Goal: Task Accomplishment & Management: Manage account settings

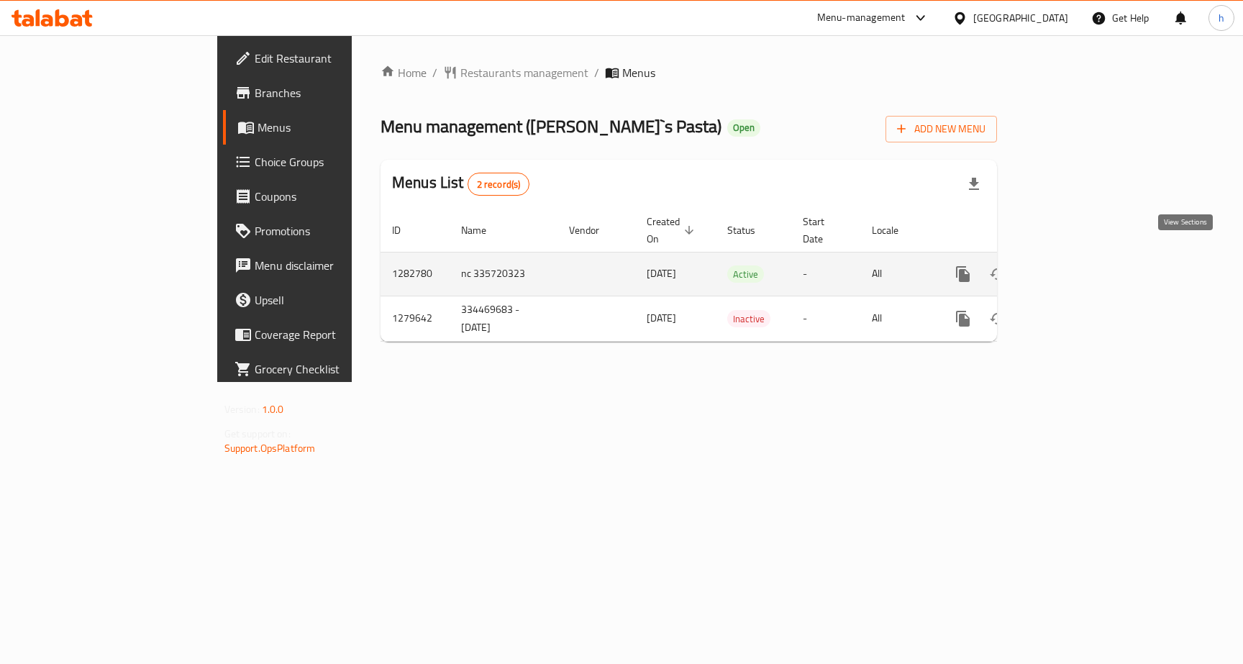
click at [1076, 265] on icon "enhanced table" at bounding box center [1066, 273] width 17 height 17
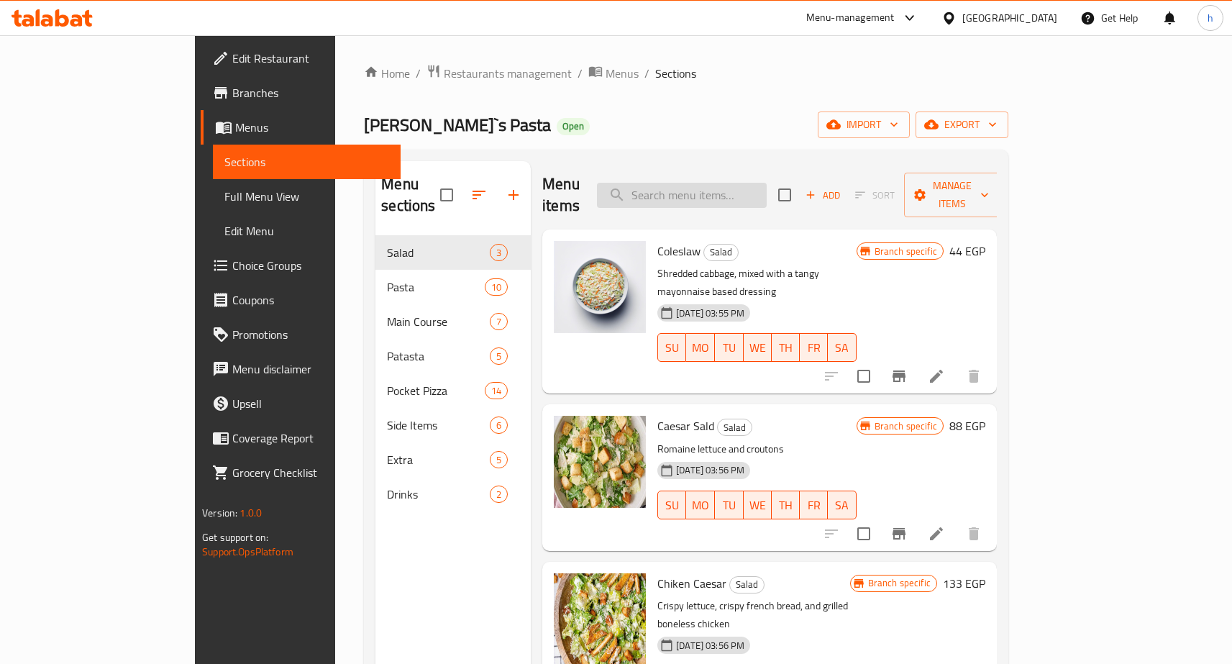
click at [754, 186] on input "search" at bounding box center [682, 195] width 170 height 25
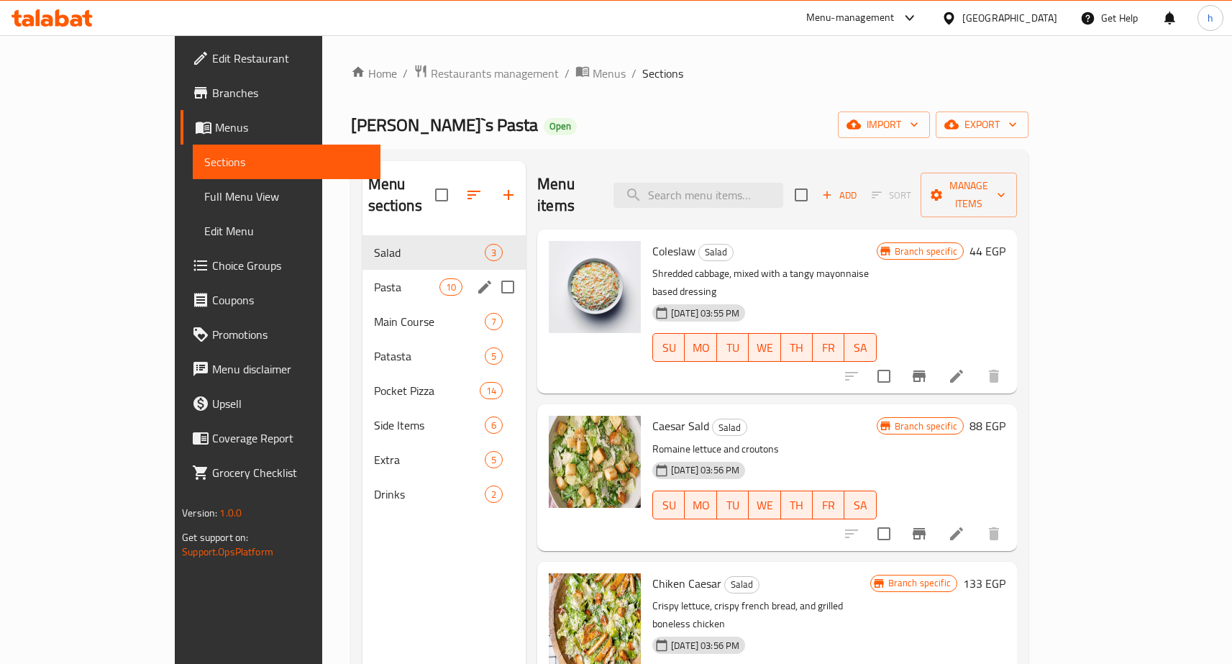
click at [363, 270] on div "Pasta 10" at bounding box center [445, 287] width 164 height 35
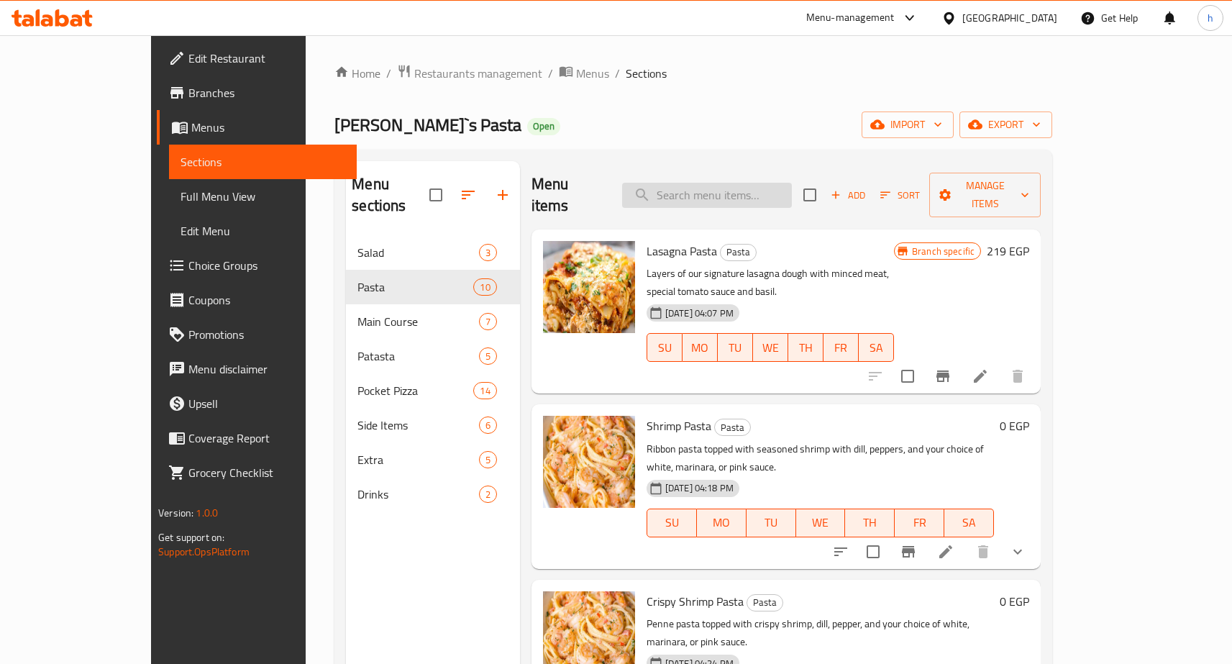
click at [706, 186] on input "search" at bounding box center [707, 195] width 170 height 25
click at [955, 543] on icon at bounding box center [945, 551] width 17 height 17
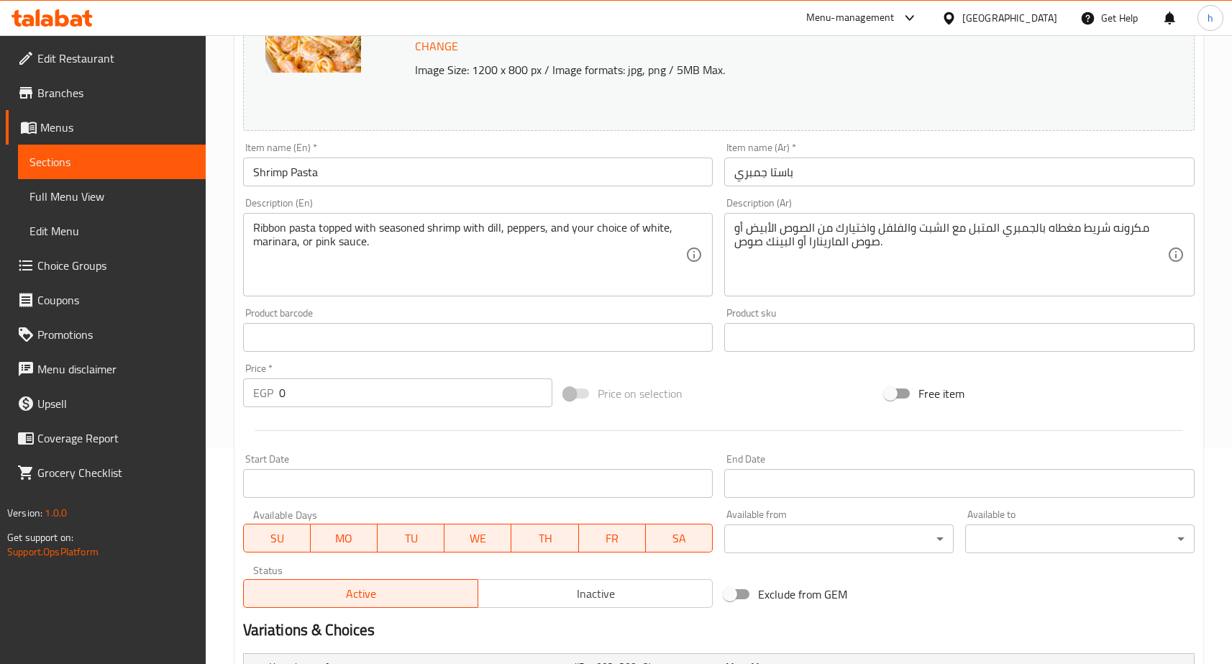
scroll to position [406, 0]
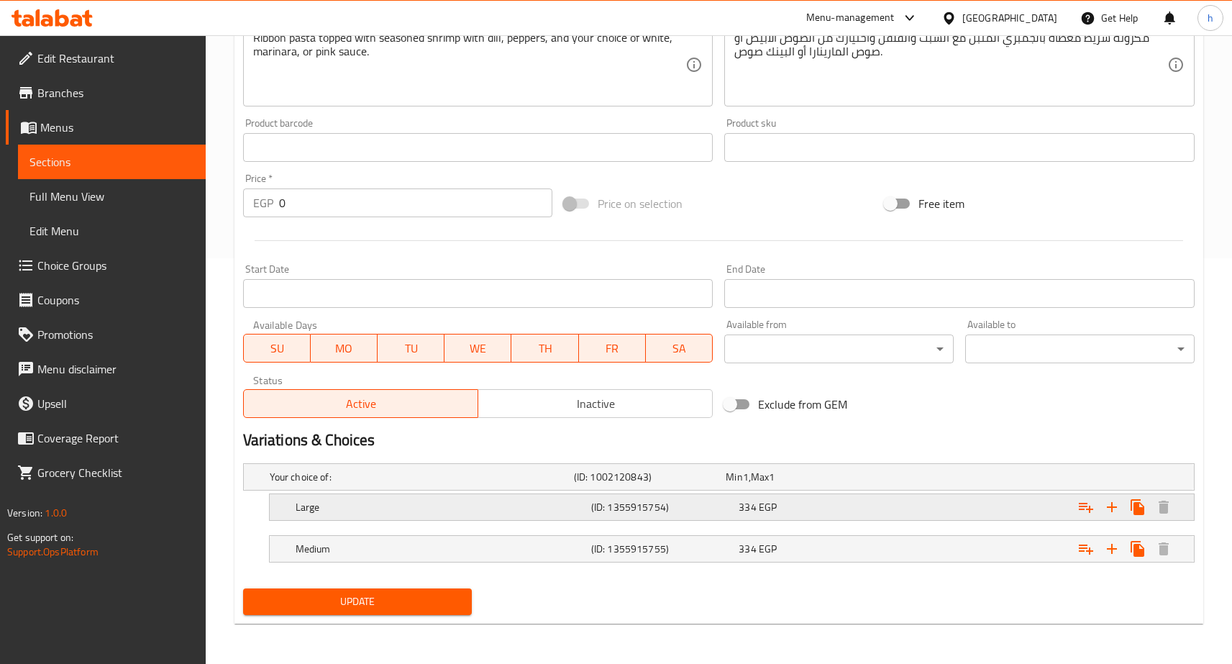
click at [657, 501] on h5 "(ID: 1355915754)" at bounding box center [662, 507] width 142 height 14
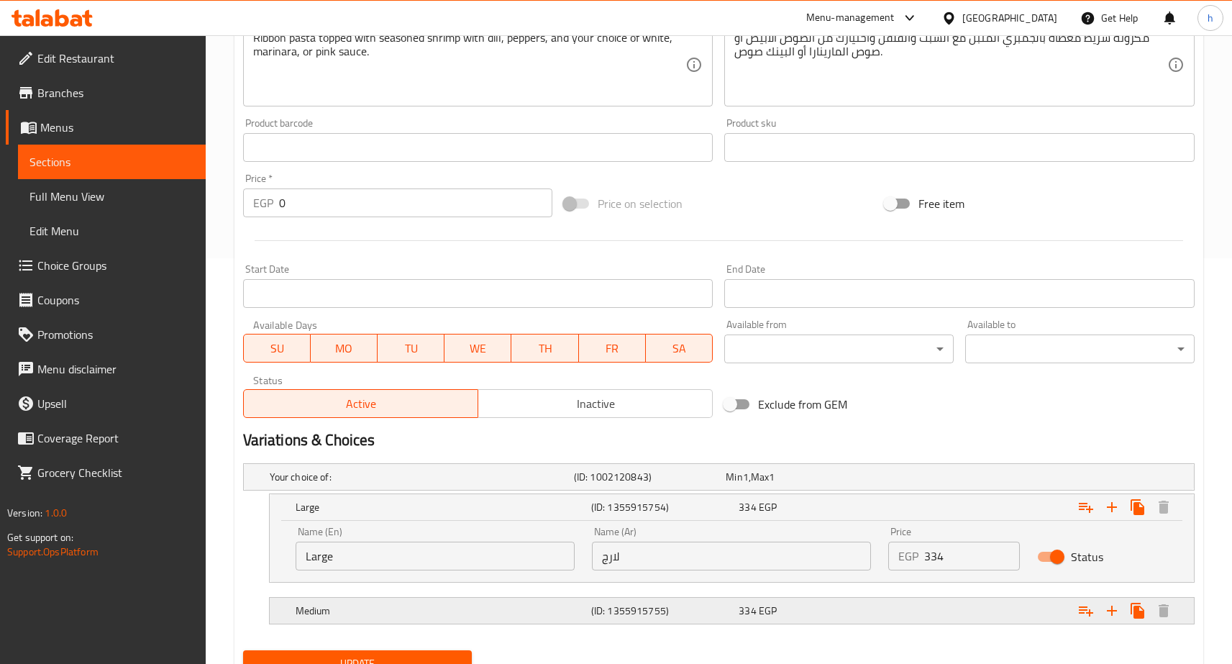
click at [614, 606] on h5 "(ID: 1355915755)" at bounding box center [662, 611] width 142 height 14
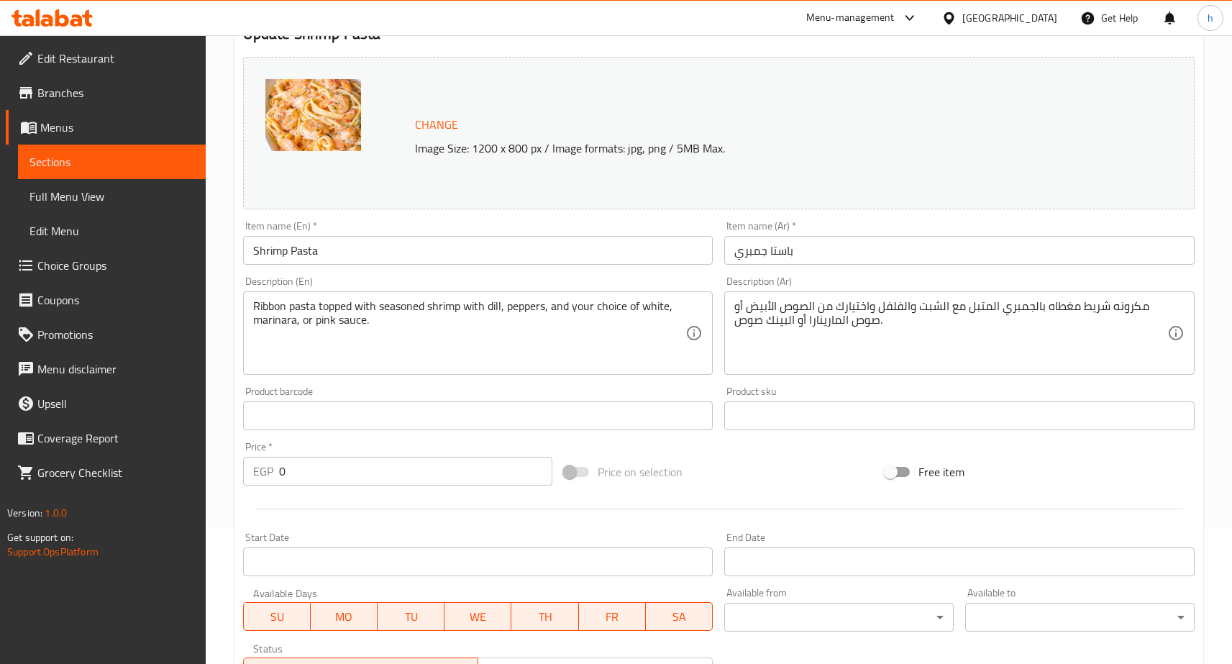
scroll to position [0, 0]
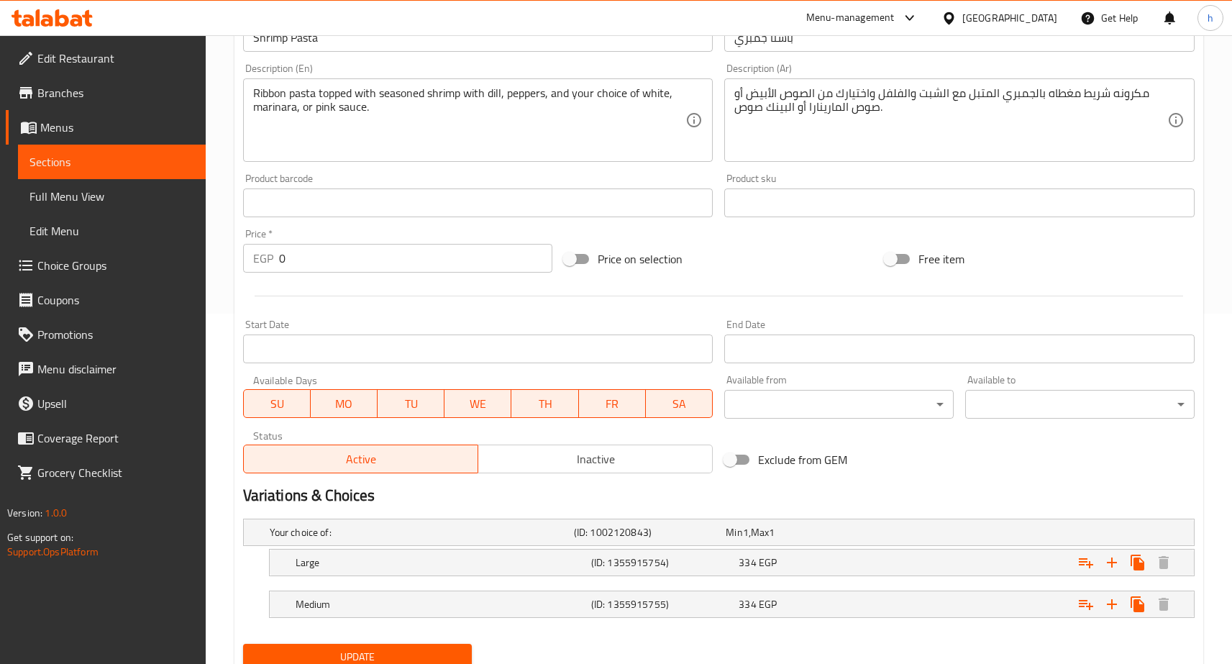
scroll to position [406, 0]
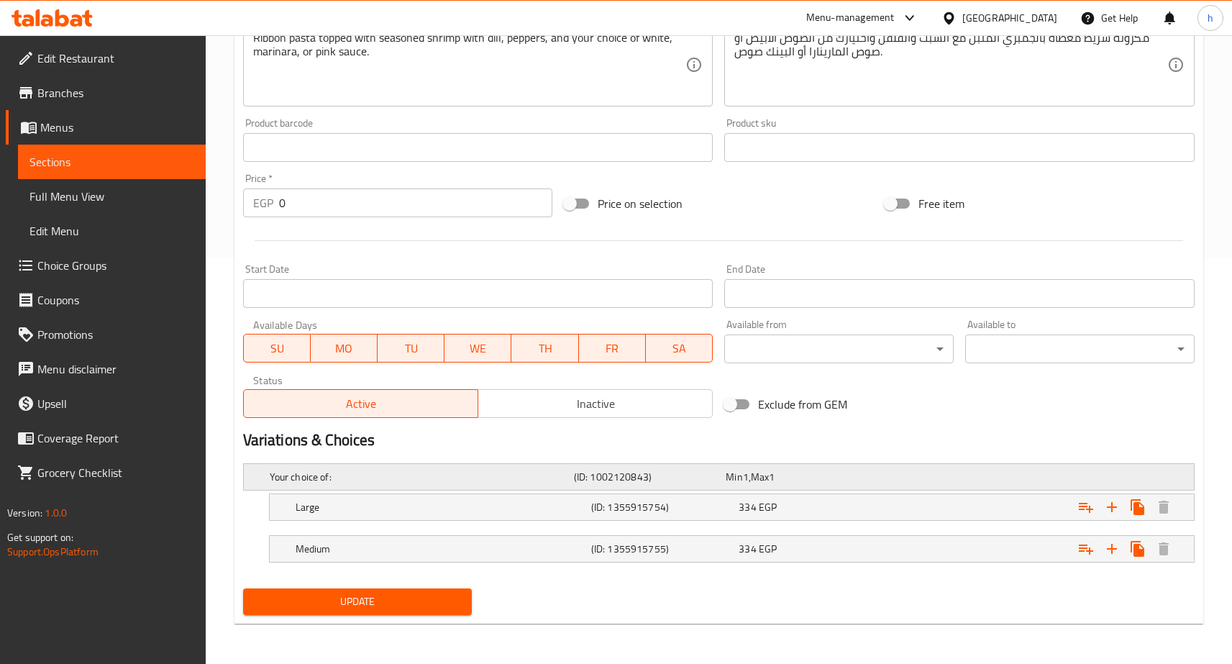
click at [648, 482] on h5 "(ID: 1002120843)" at bounding box center [647, 477] width 147 height 14
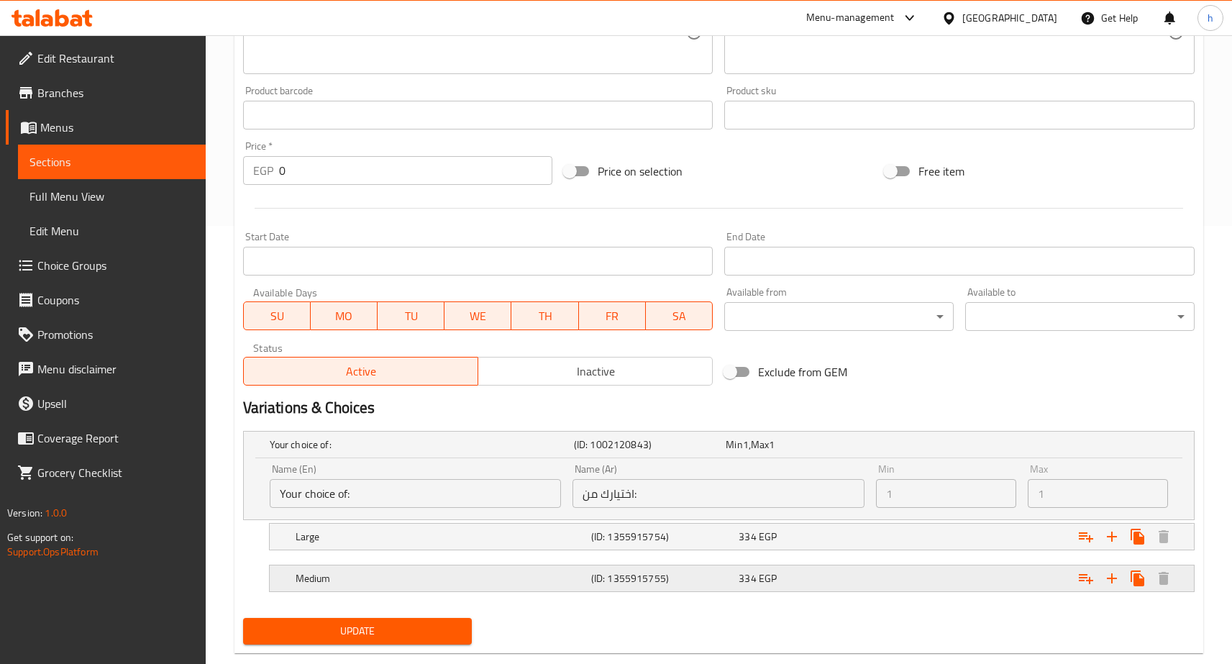
scroll to position [468, 0]
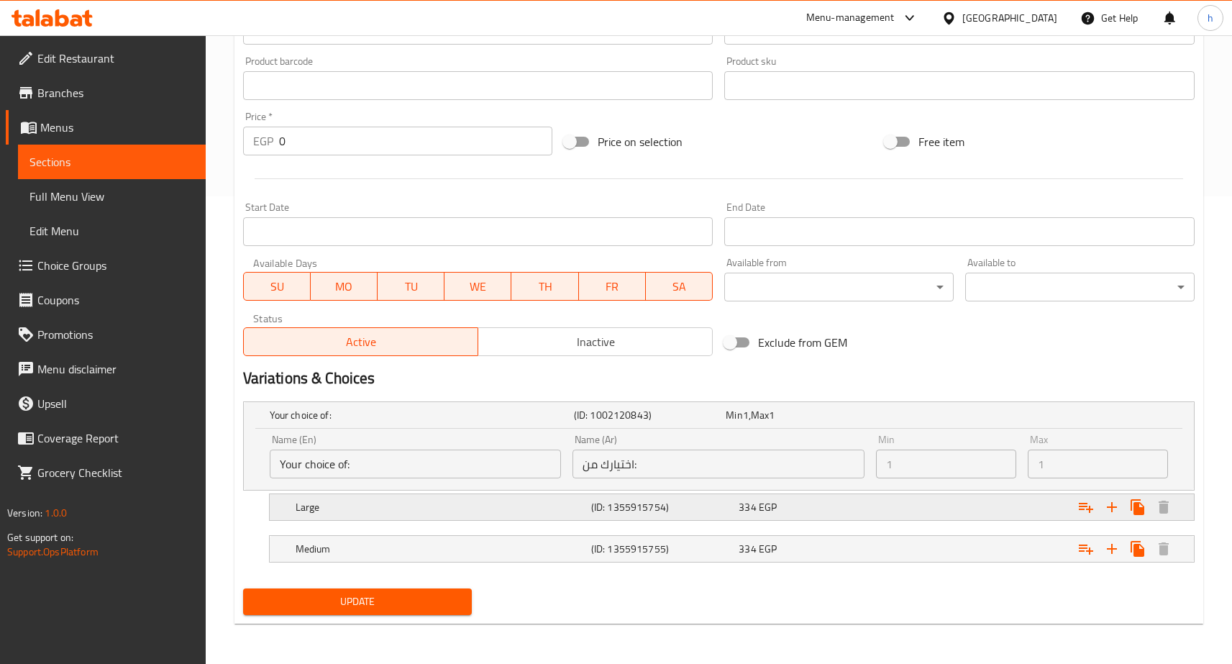
click at [626, 510] on h5 "(ID: 1355915754)" at bounding box center [662, 507] width 142 height 14
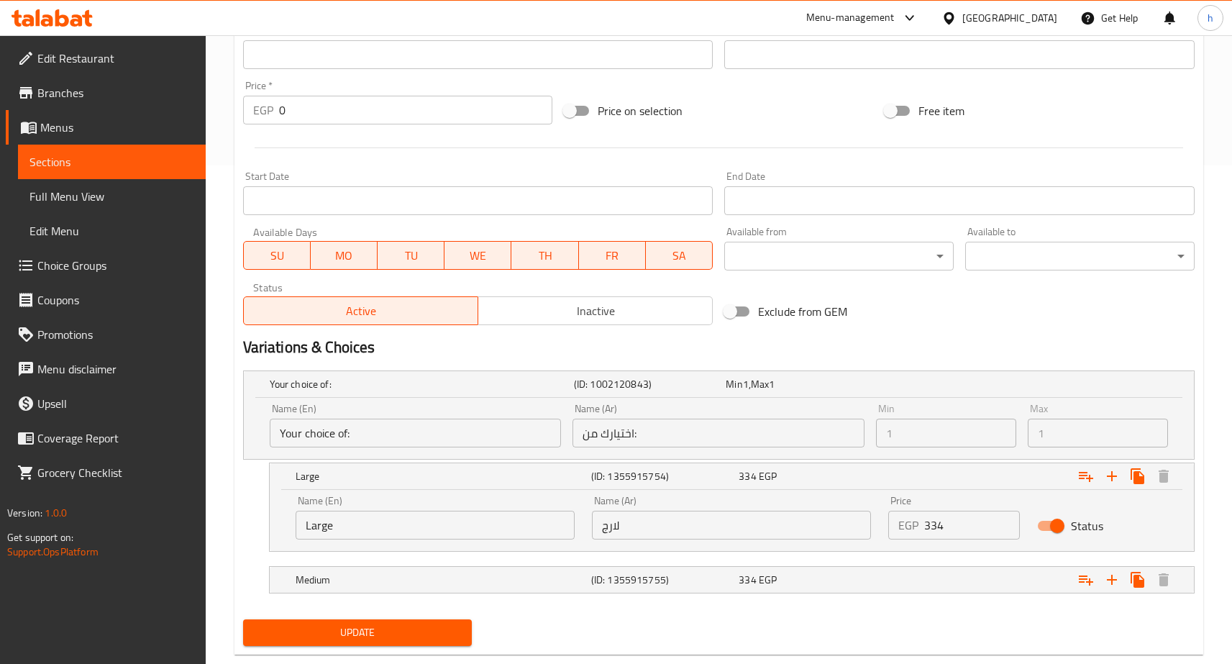
scroll to position [530, 0]
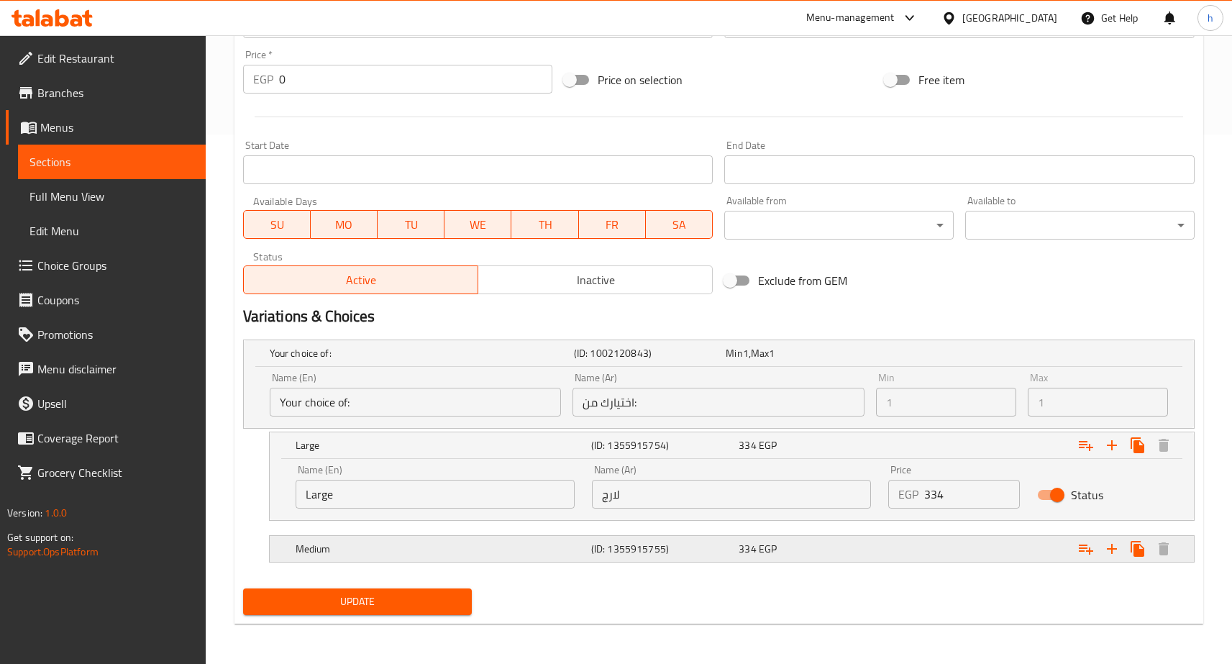
click at [619, 547] on h5 "(ID: 1355915755)" at bounding box center [662, 549] width 142 height 14
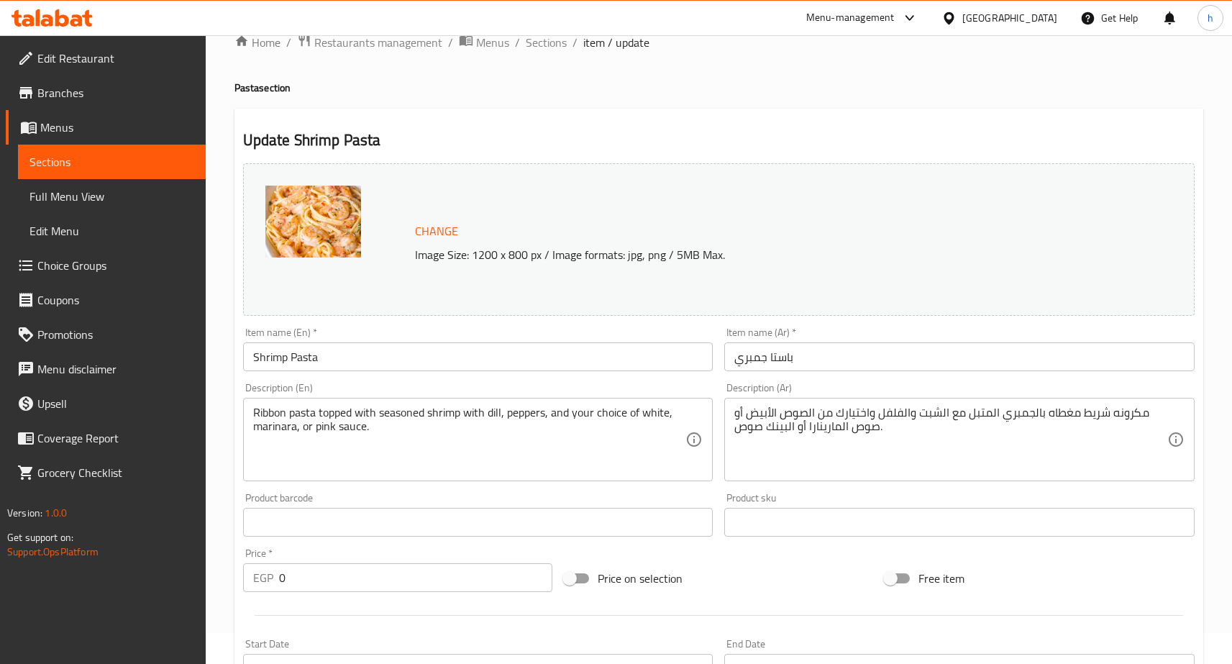
scroll to position [0, 0]
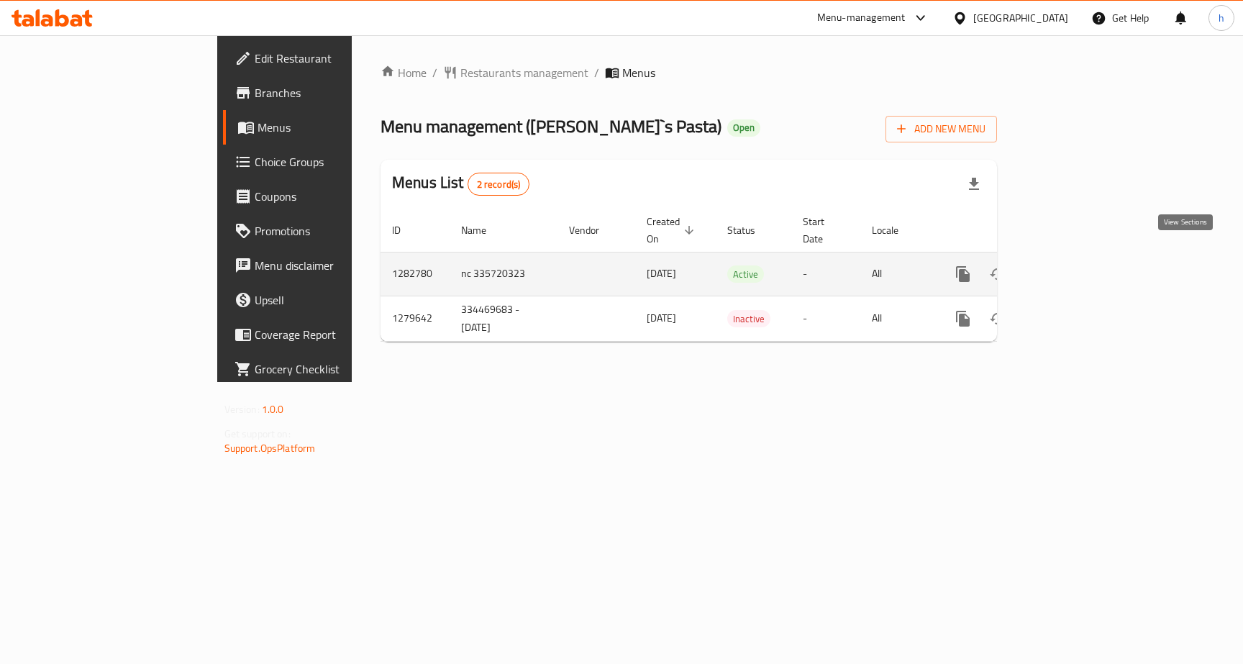
click at [1076, 265] on icon "enhanced table" at bounding box center [1066, 273] width 17 height 17
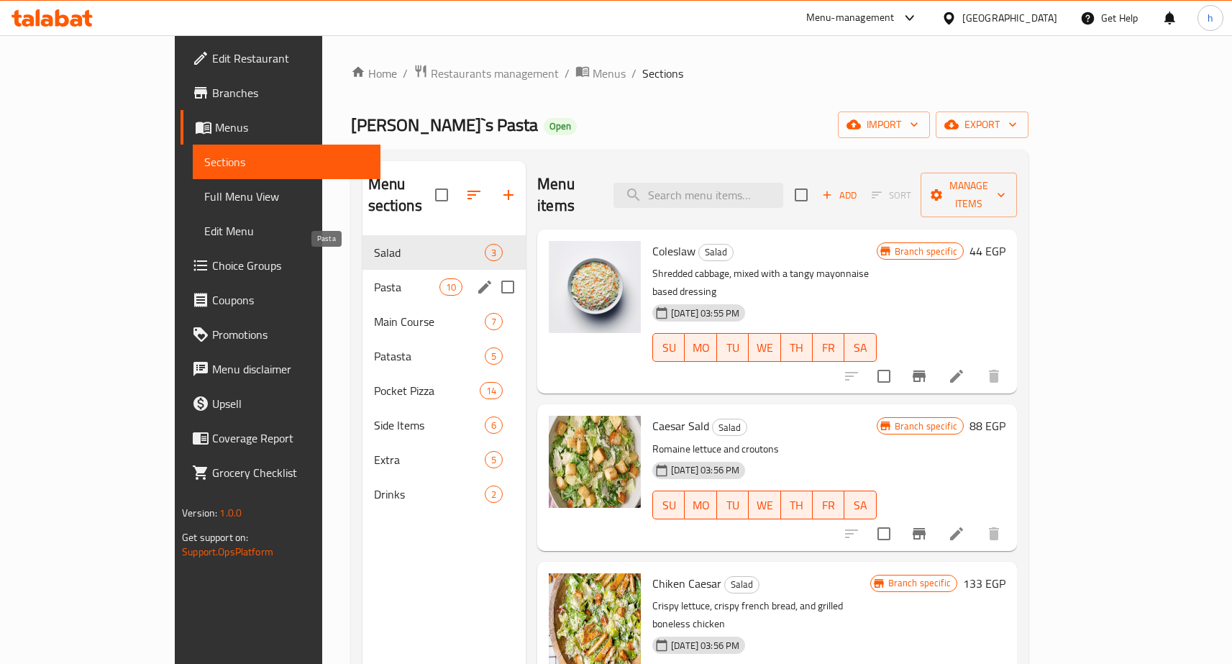
click at [374, 278] on span "Pasta" at bounding box center [406, 286] width 65 height 17
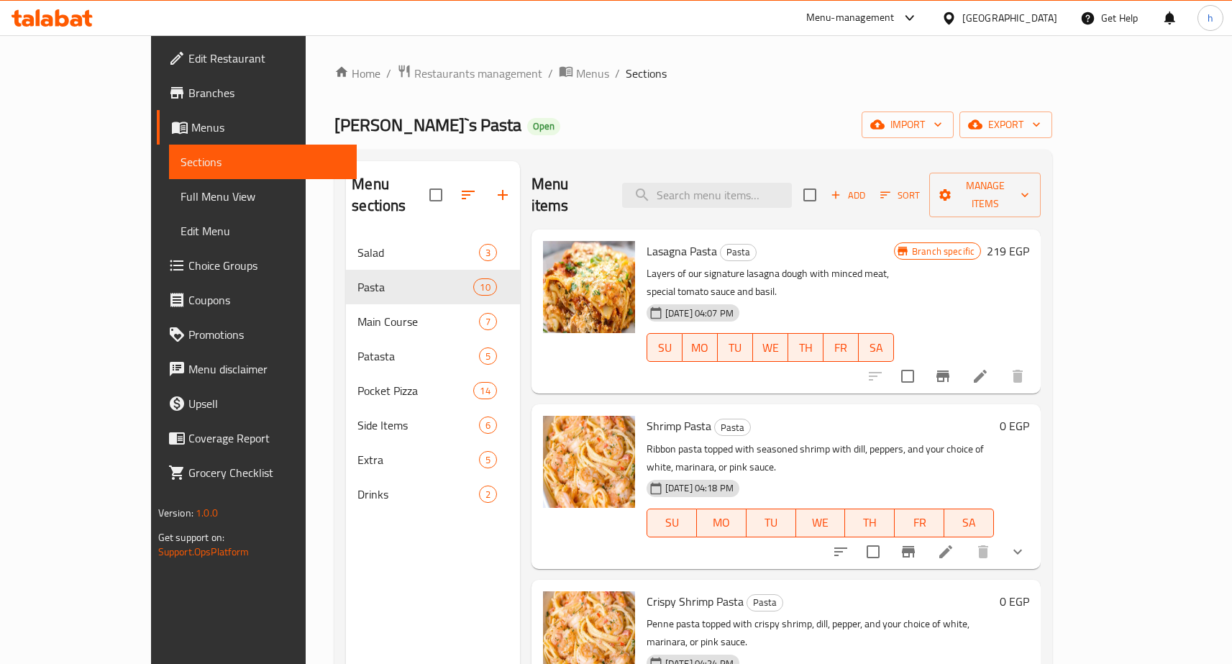
click at [977, 416] on h6 "Shrimp Pasta Pasta" at bounding box center [820, 426] width 347 height 20
click at [897, 416] on h6 "Shrimp Pasta Pasta" at bounding box center [820, 426] width 347 height 20
click at [955, 543] on icon at bounding box center [945, 551] width 17 height 17
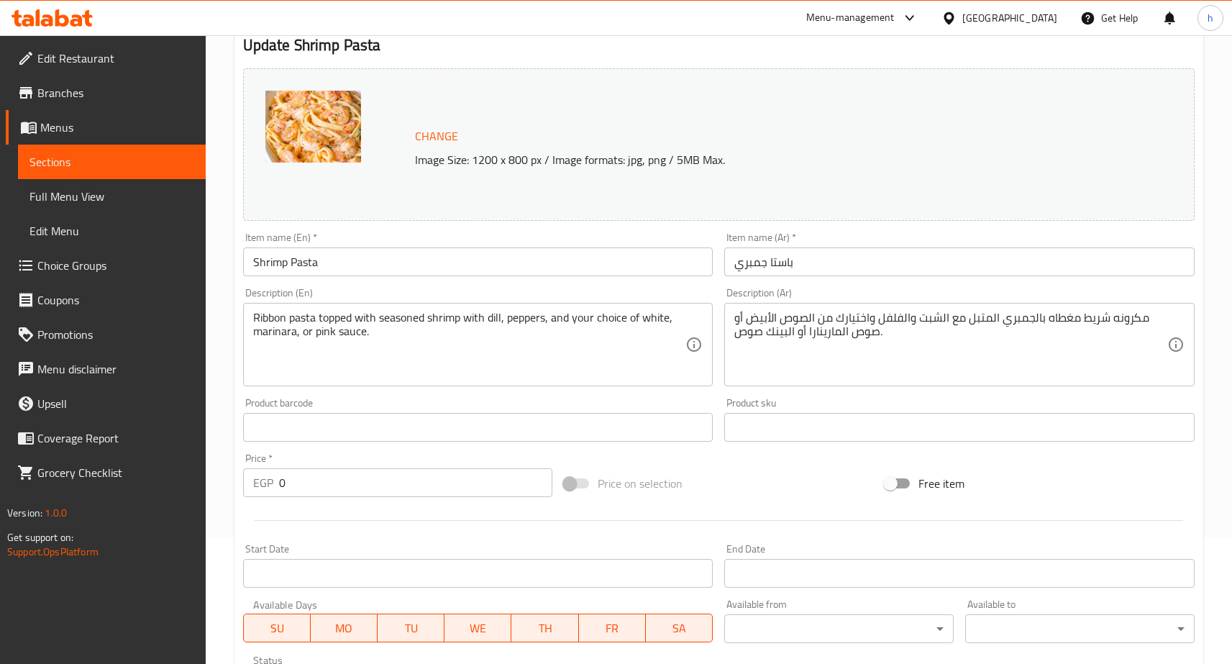
scroll to position [406, 0]
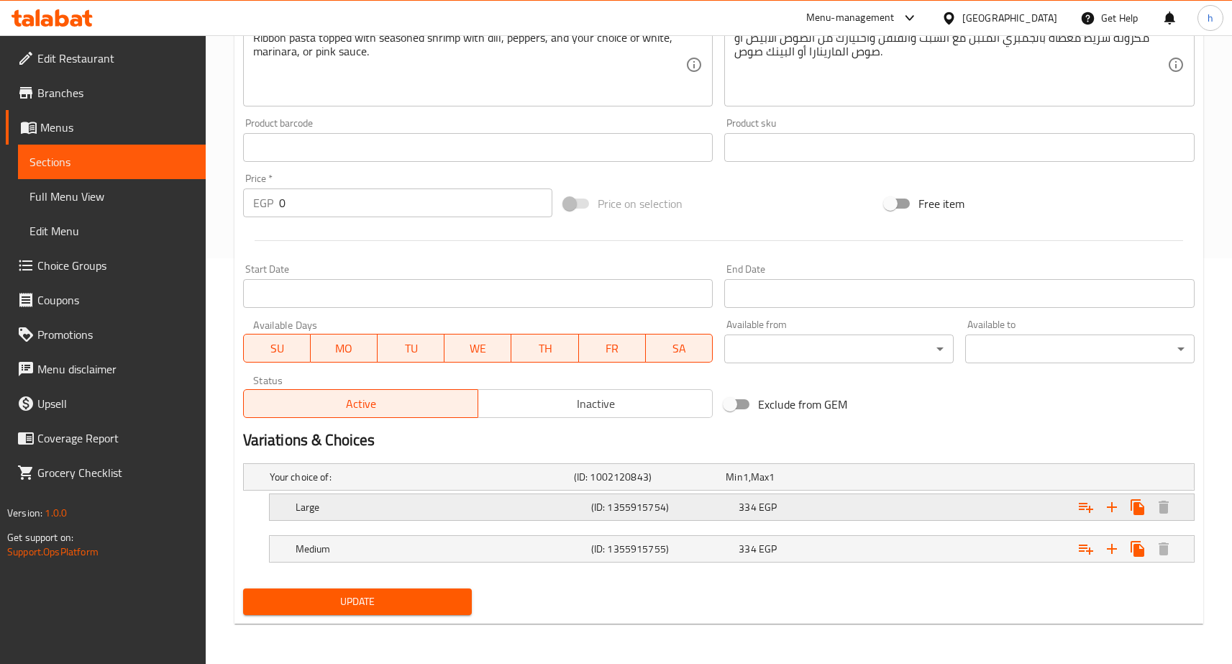
click at [781, 501] on div "334 EGP" at bounding box center [810, 507] width 142 height 14
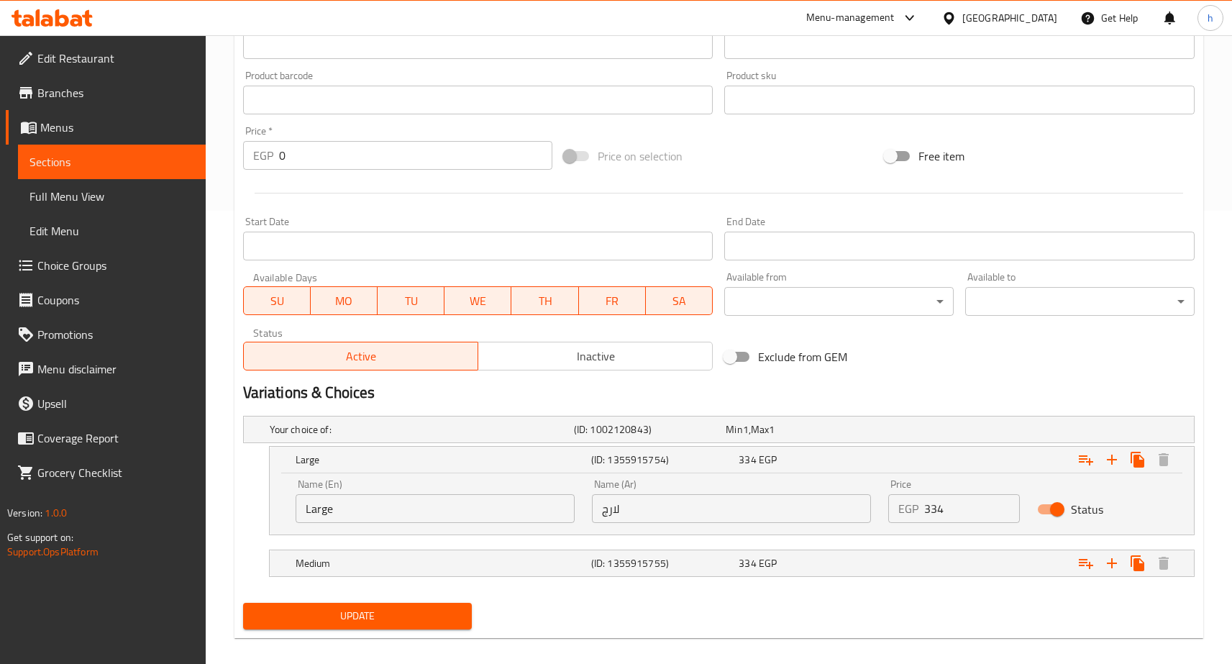
scroll to position [468, 0]
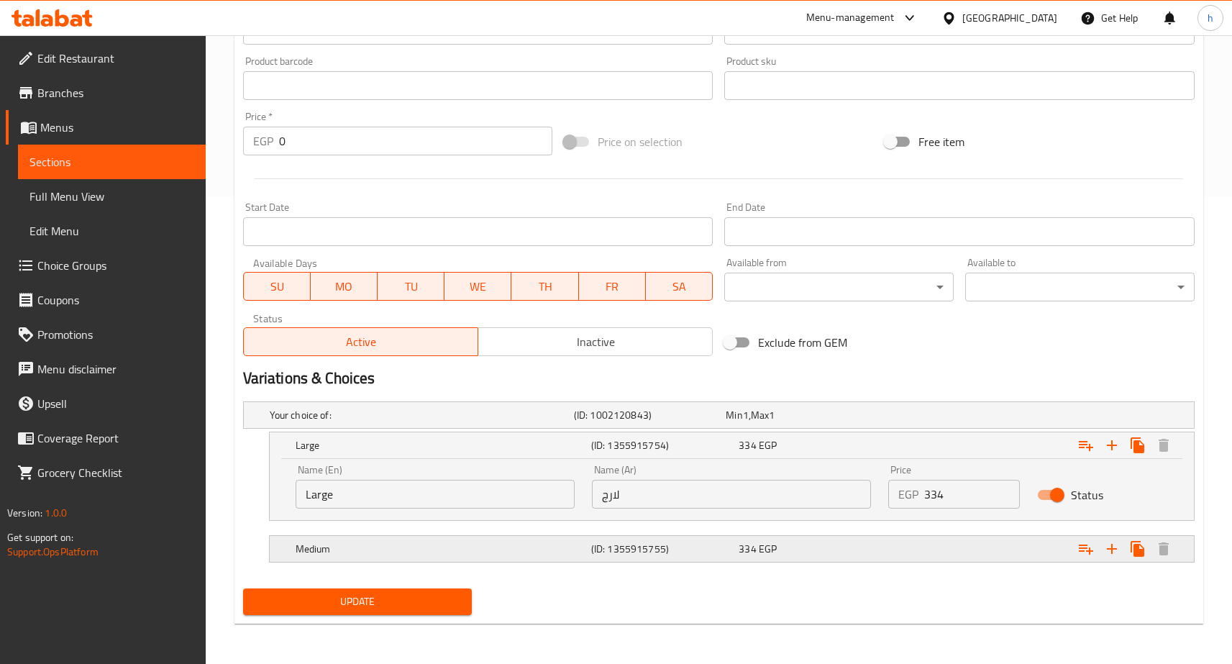
click at [806, 560] on div "Medium (ID: 1355915755) 334 EGP" at bounding box center [736, 549] width 887 height 32
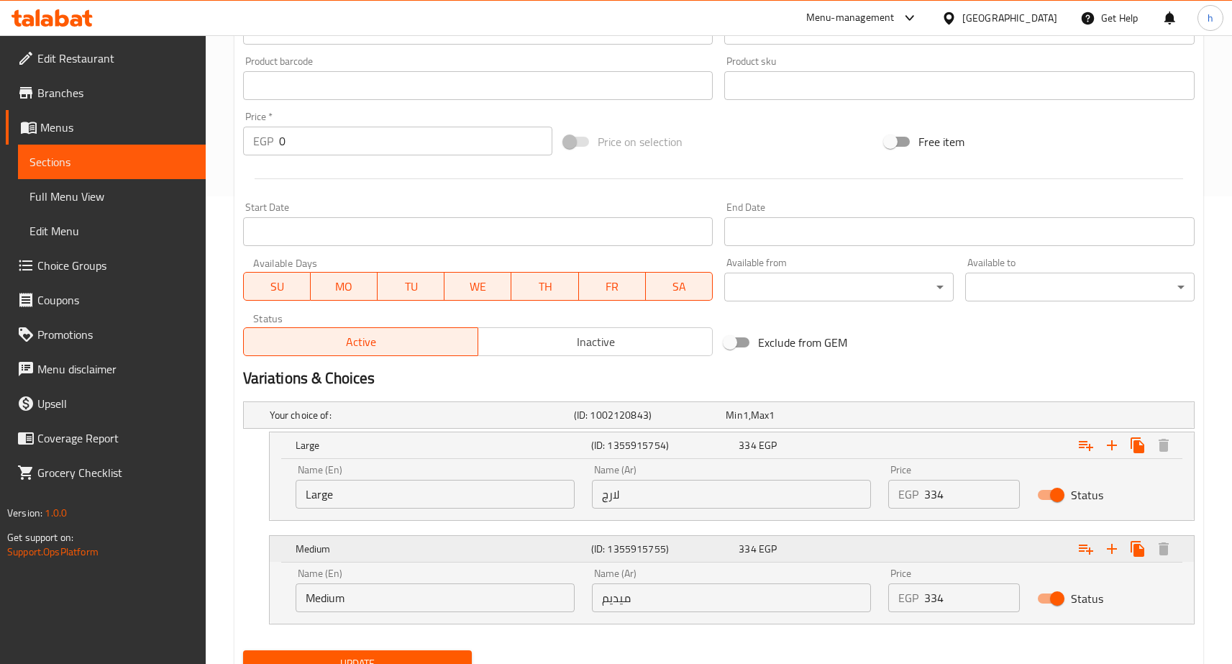
click at [788, 551] on div "334 EGP" at bounding box center [810, 549] width 142 height 14
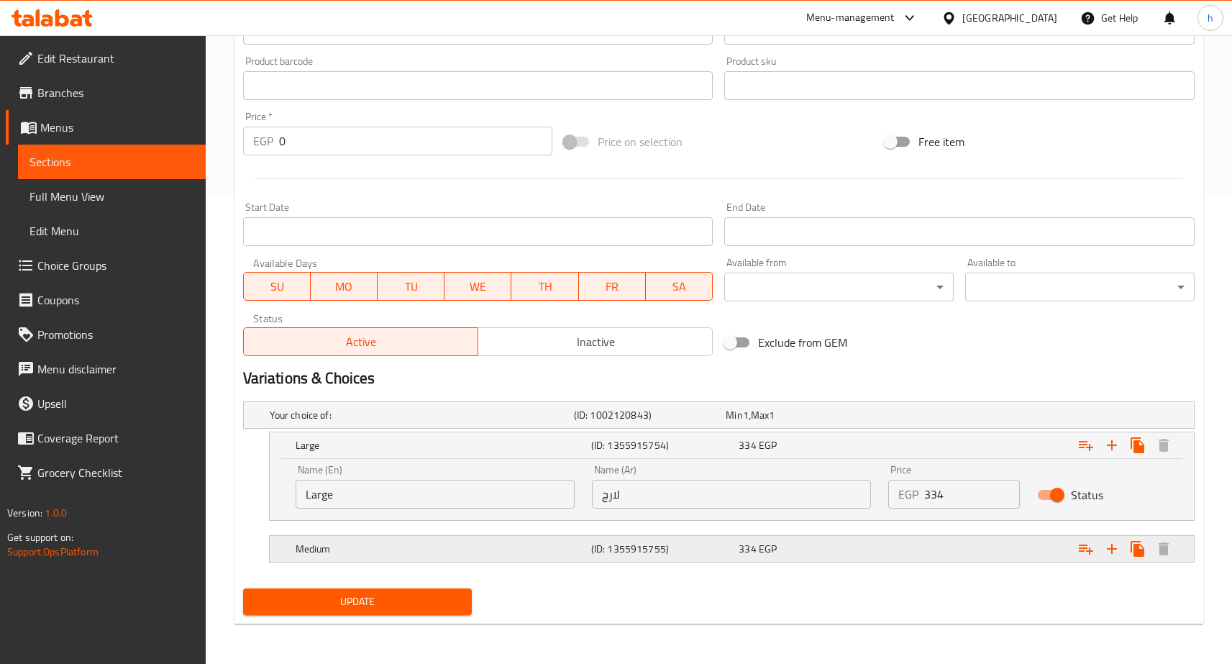
click at [788, 551] on div "334 EGP" at bounding box center [810, 549] width 142 height 14
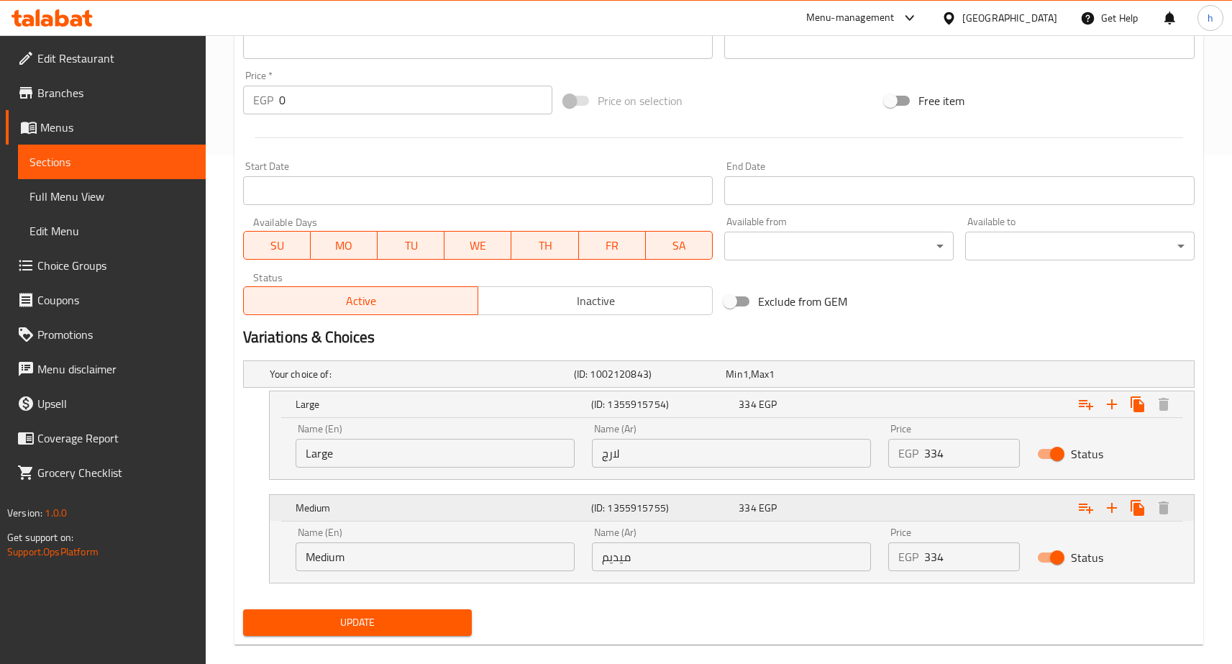
scroll to position [530, 0]
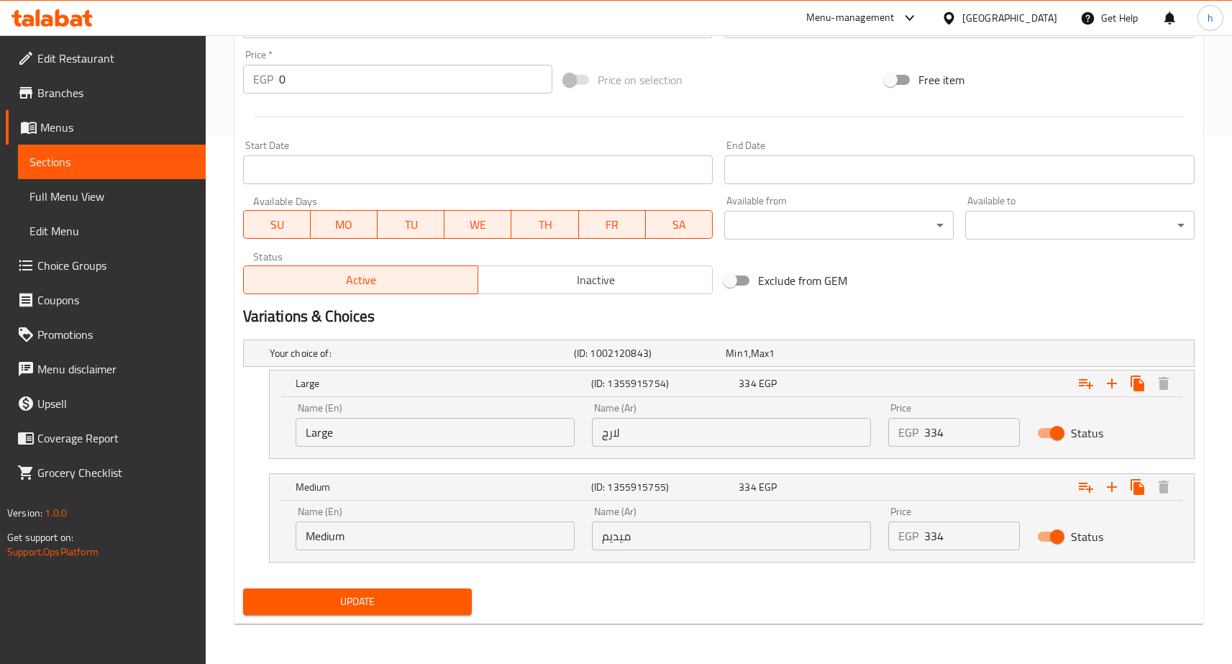
click at [765, 588] on div "Update" at bounding box center [718, 602] width 963 height 38
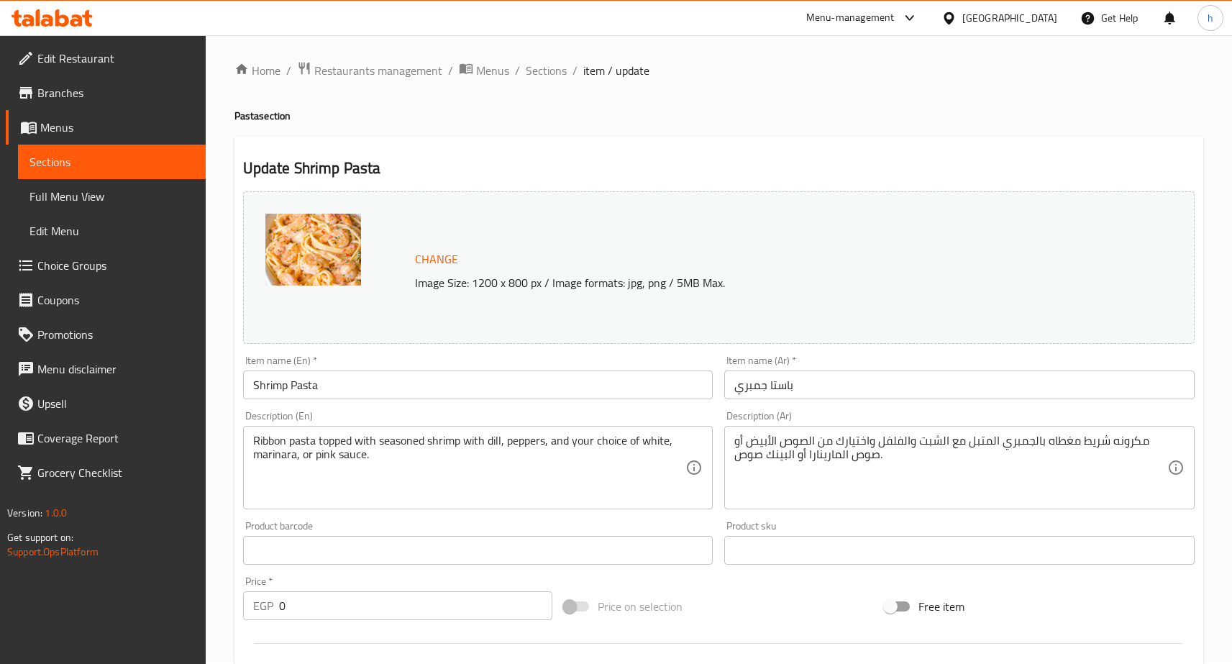
scroll to position [0, 0]
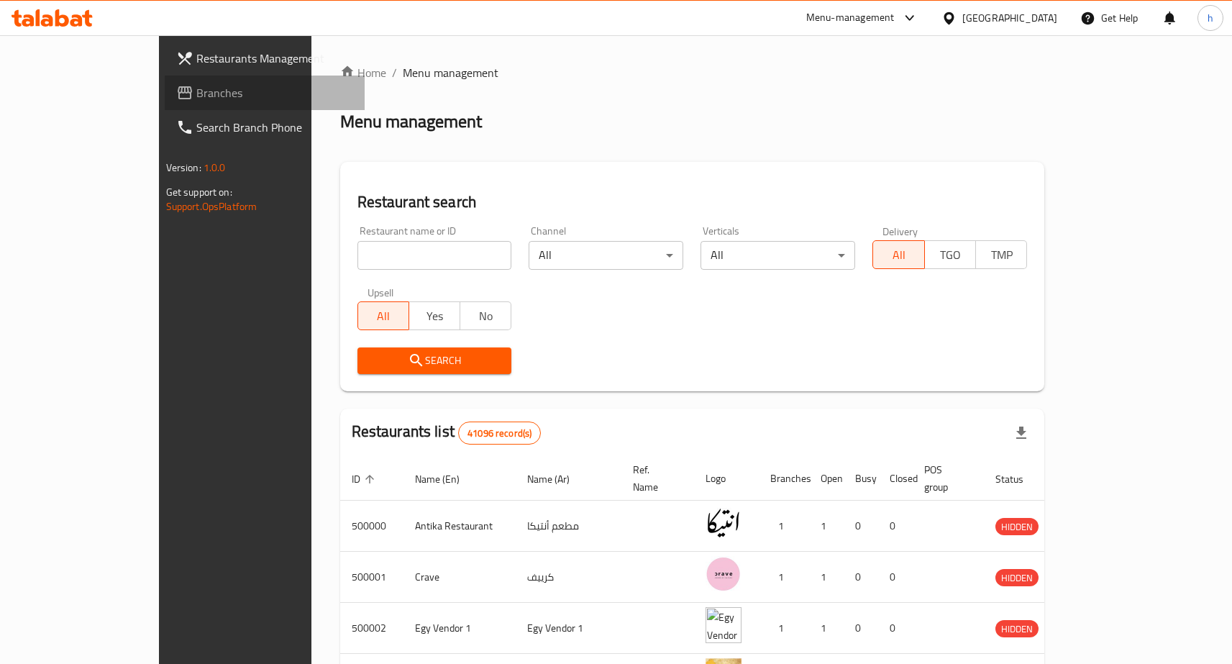
drag, startPoint x: 129, startPoint y: 94, endPoint x: 168, endPoint y: 101, distance: 39.5
click at [196, 94] on span "Branches" at bounding box center [274, 92] width 157 height 17
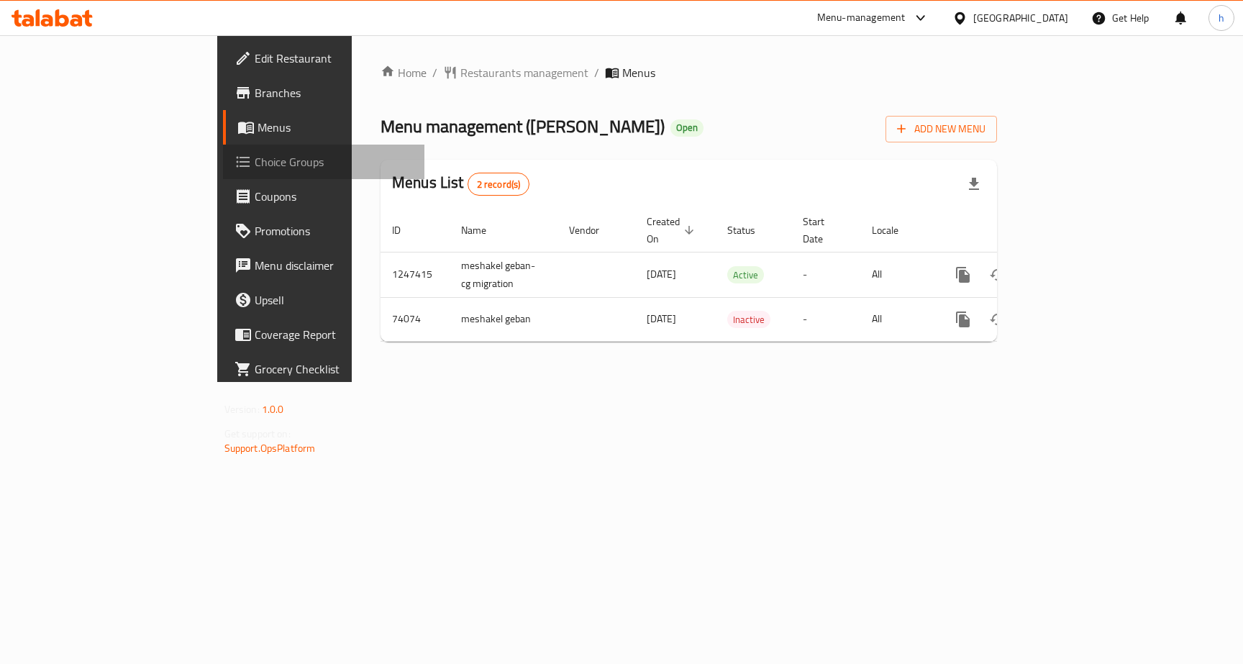
click at [255, 168] on span "Choice Groups" at bounding box center [334, 161] width 159 height 17
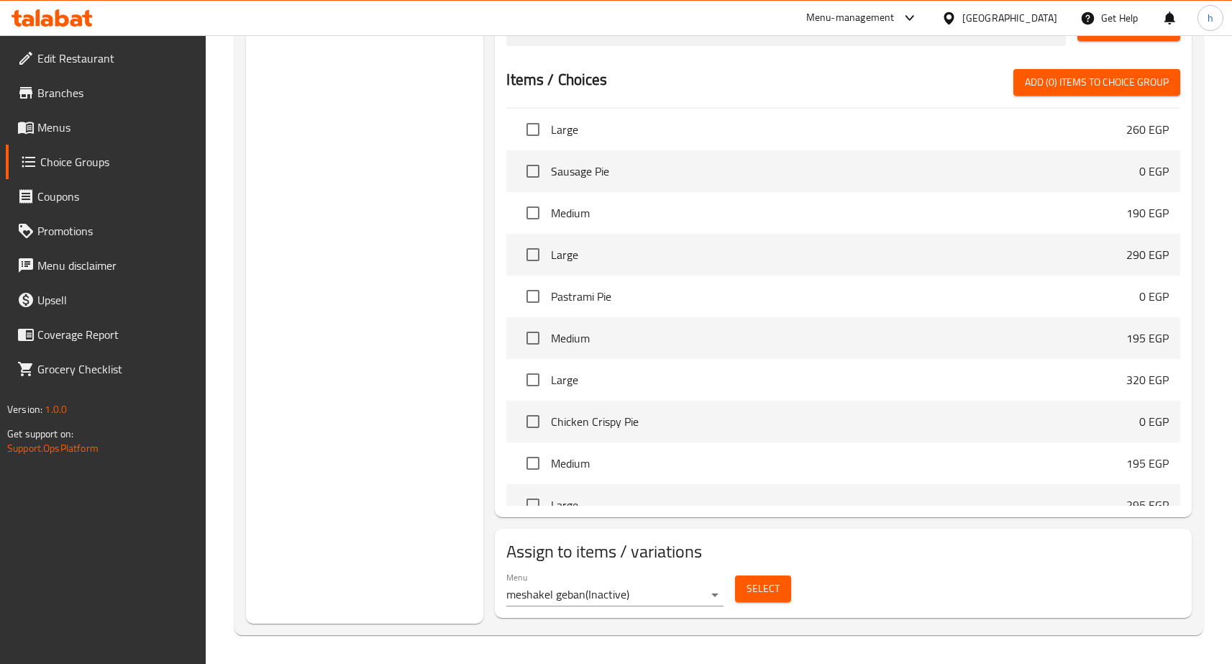
scroll to position [216, 0]
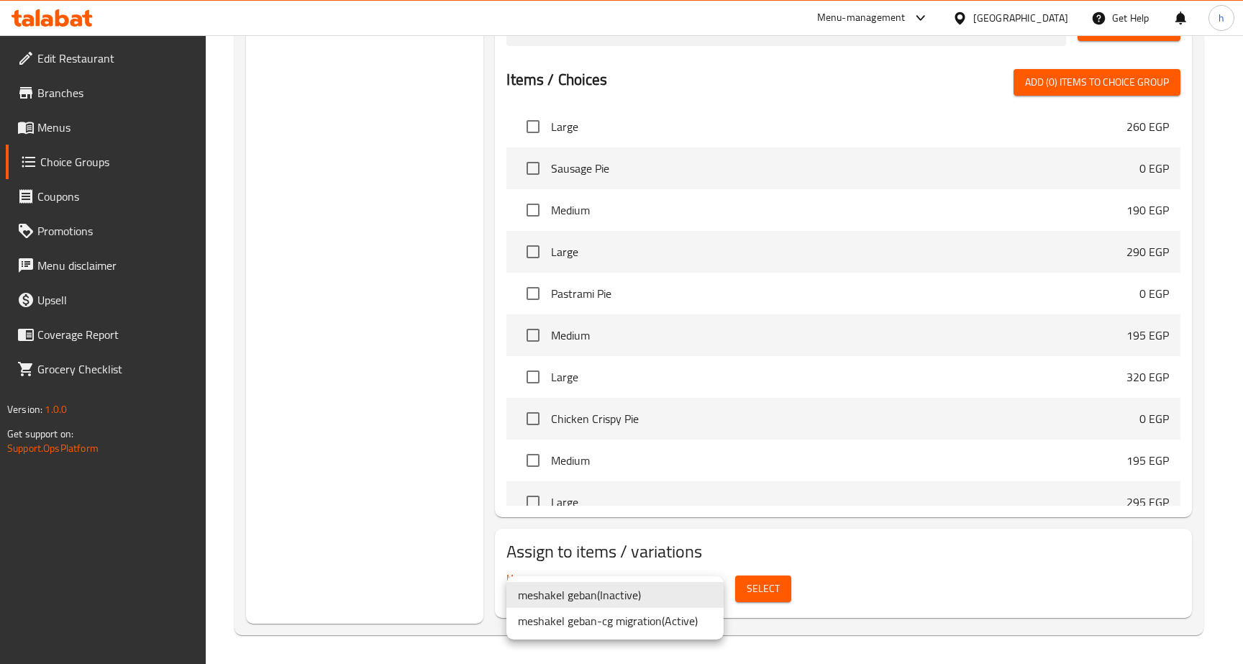
click at [353, 444] on div at bounding box center [621, 332] width 1243 height 664
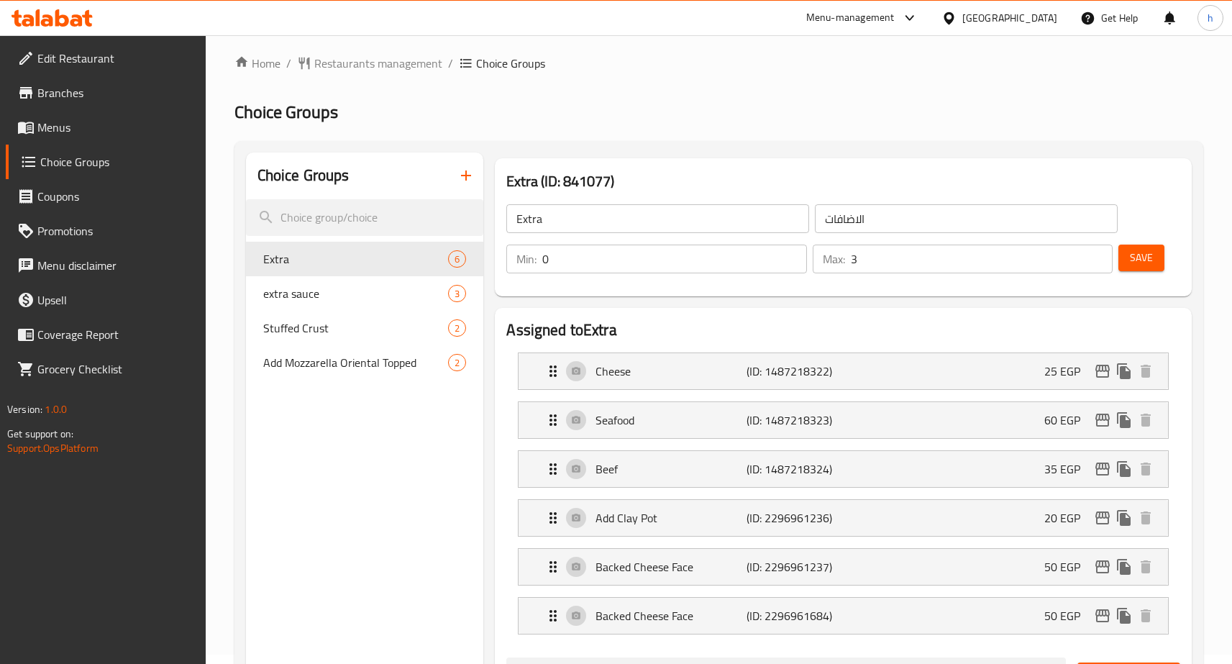
scroll to position [0, 0]
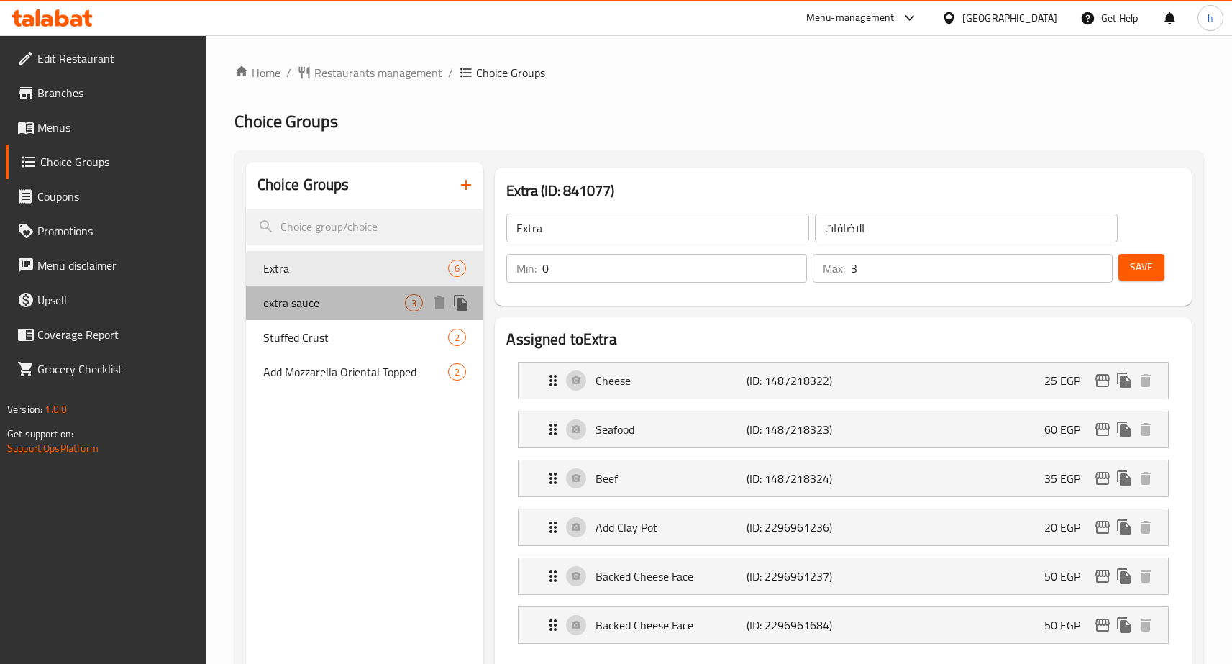
click at [345, 304] on span "extra sauce" at bounding box center [334, 302] width 142 height 17
type input "extra sauce"
type input "اضافه صوص"
type input "1"
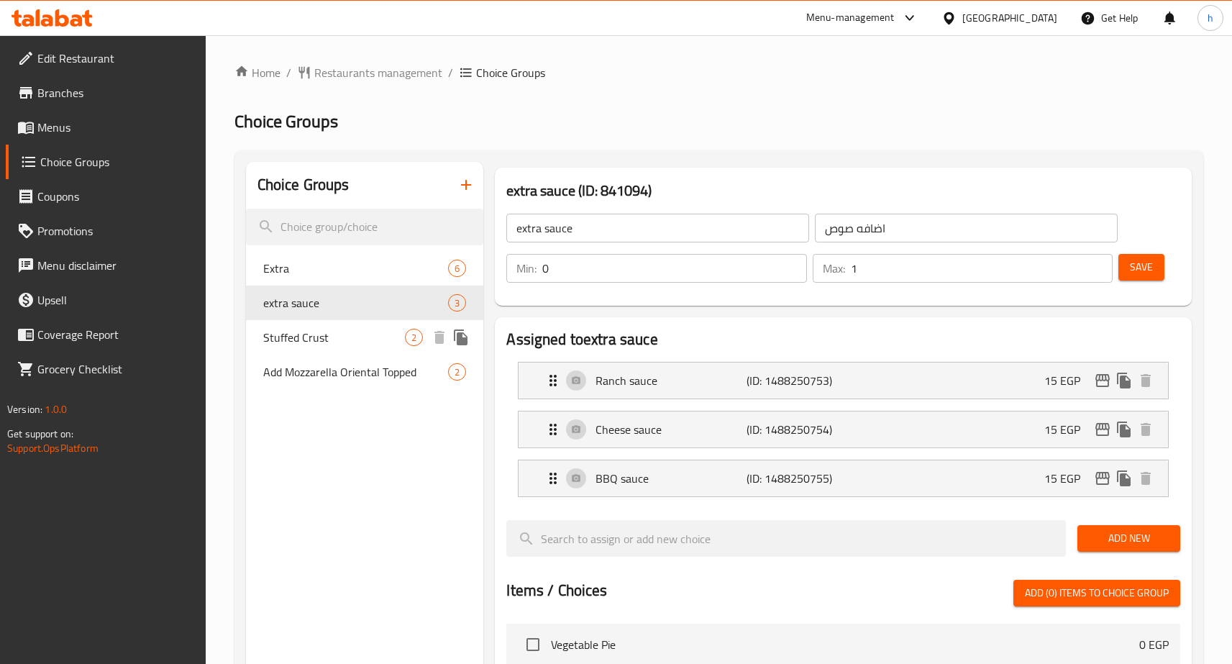
click at [322, 340] on span "Stuffed Crust" at bounding box center [334, 337] width 142 height 17
type input "Stuffed Crust"
type input "حشو اطراف"
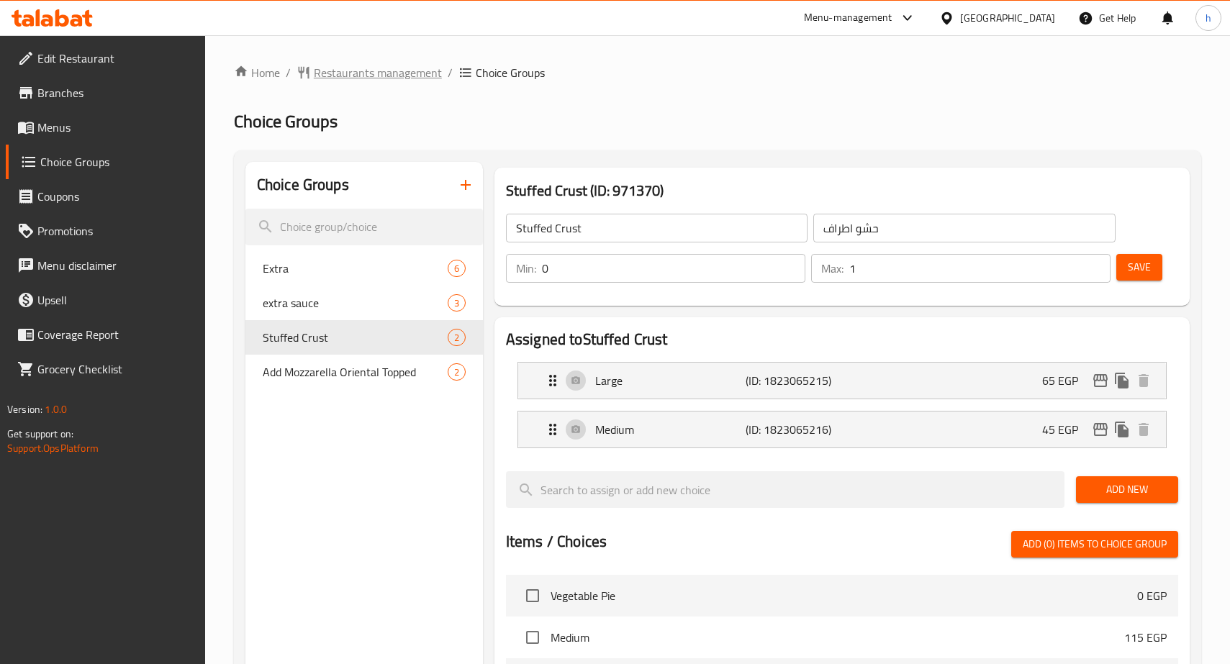
click at [350, 65] on span "Restaurants management" at bounding box center [378, 72] width 128 height 17
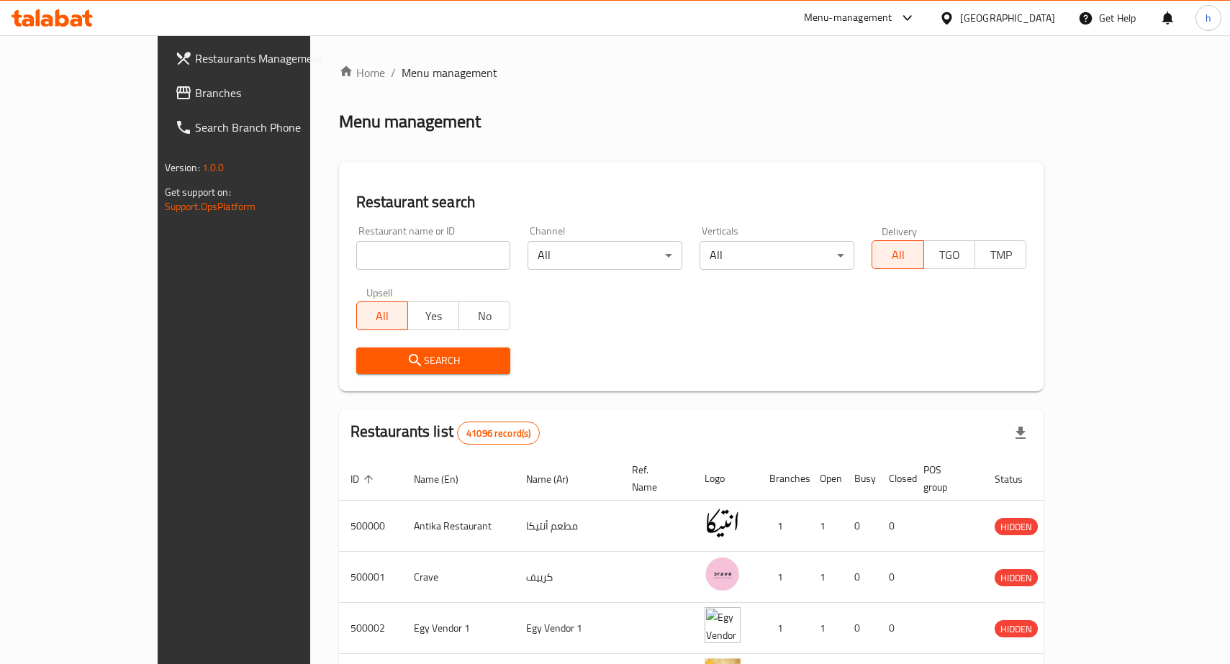
click at [195, 94] on span "Branches" at bounding box center [273, 92] width 156 height 17
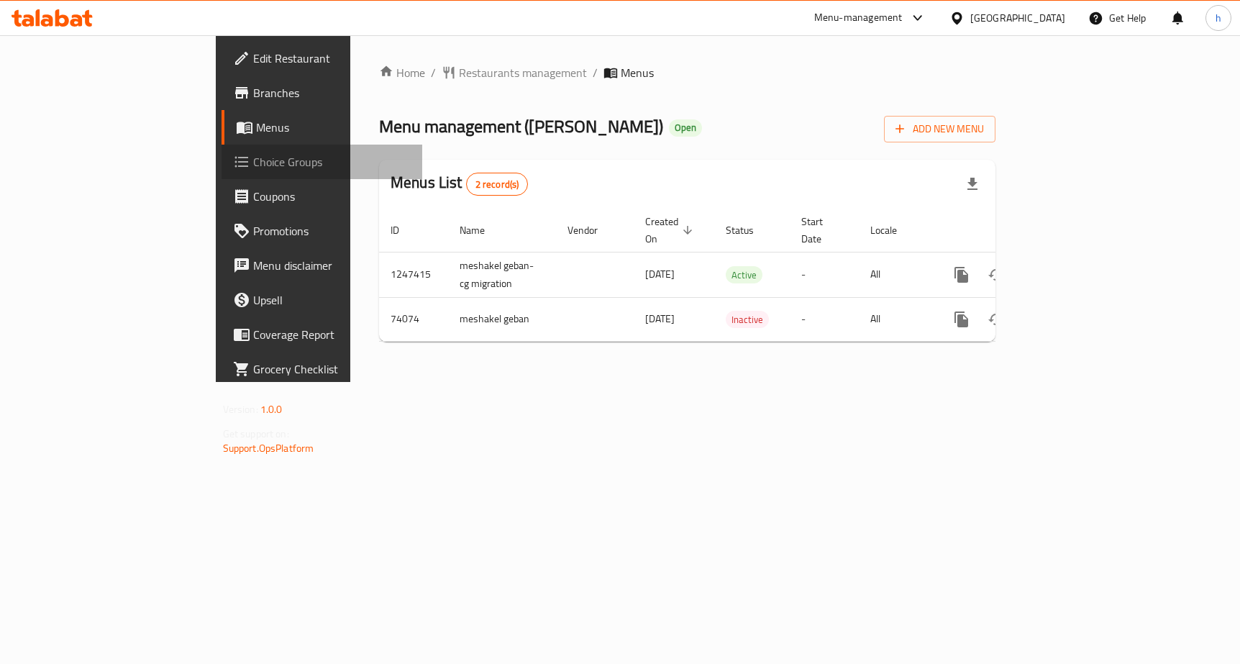
click at [253, 167] on span "Choice Groups" at bounding box center [332, 161] width 158 height 17
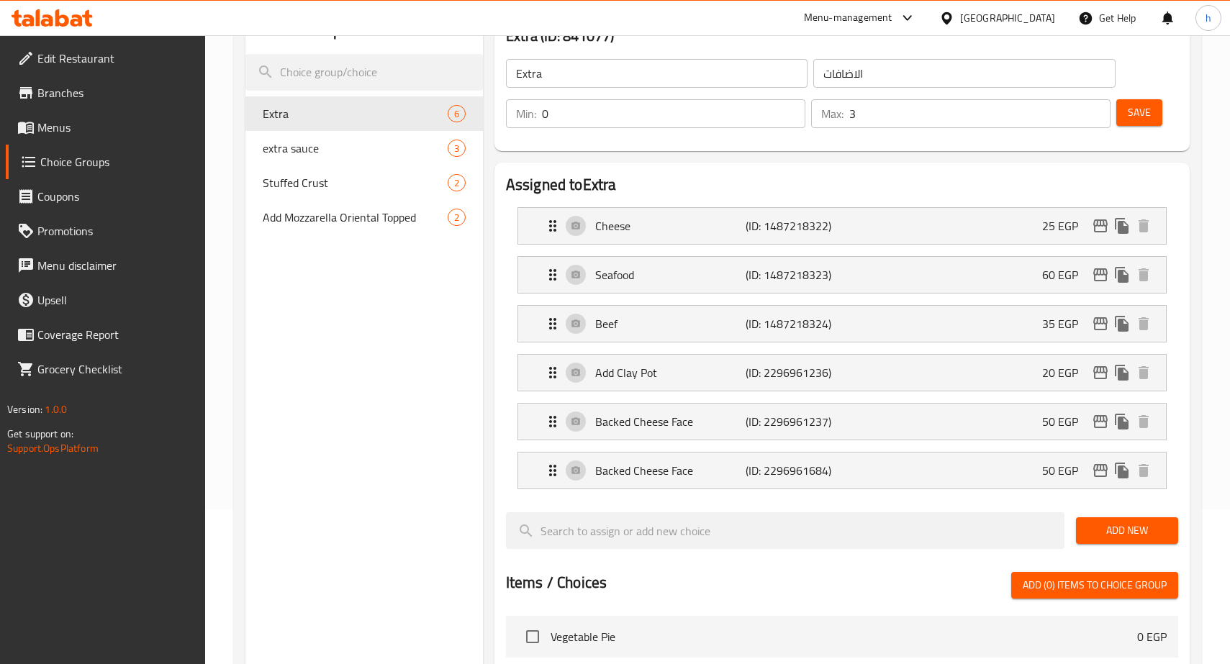
scroll to position [154, 0]
click at [314, 150] on span "extra sauce" at bounding box center [334, 148] width 142 height 17
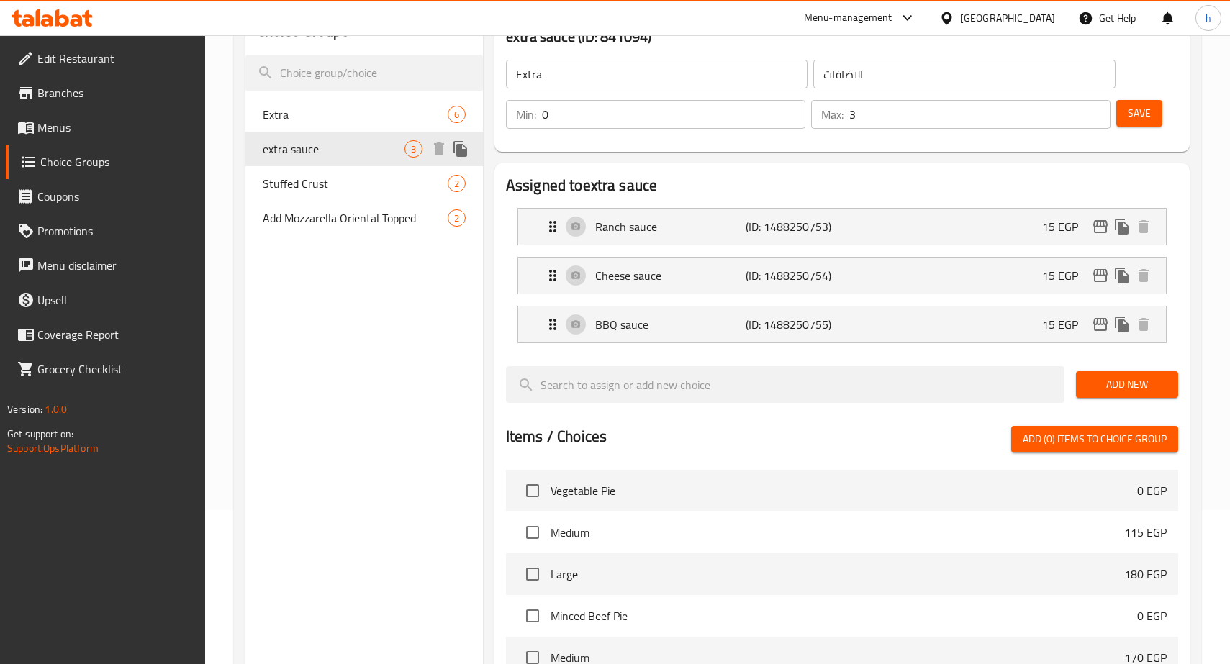
type input "extra sauce"
type input "اضافه صوص"
type input "1"
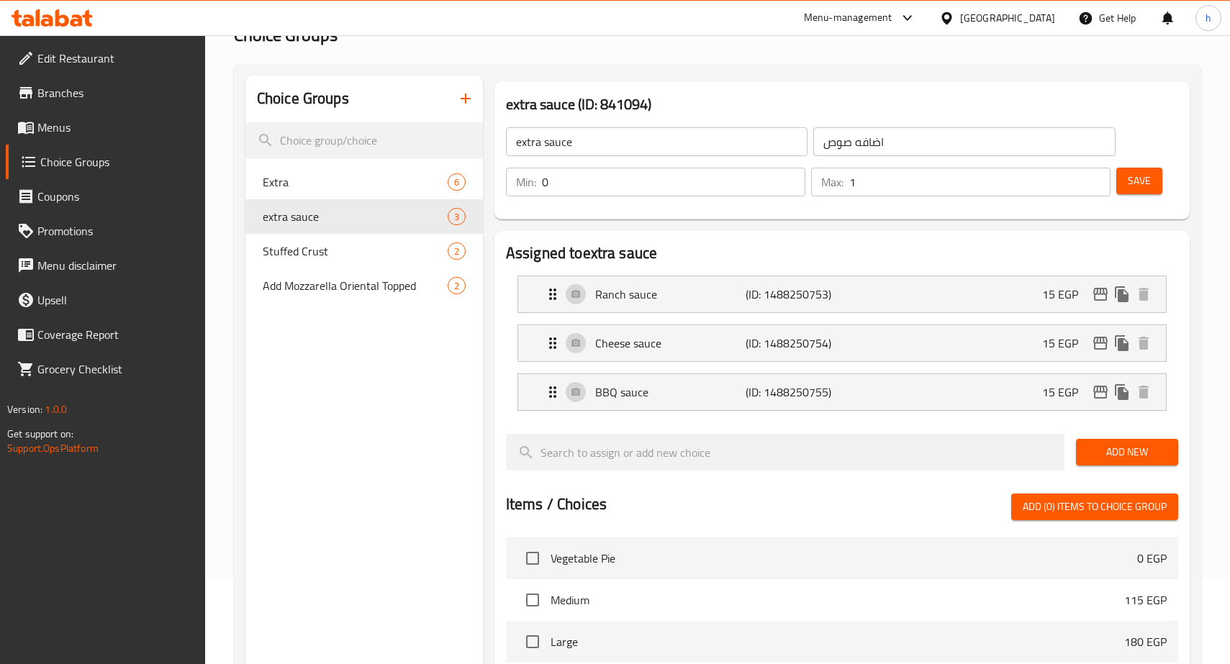
scroll to position [0, 0]
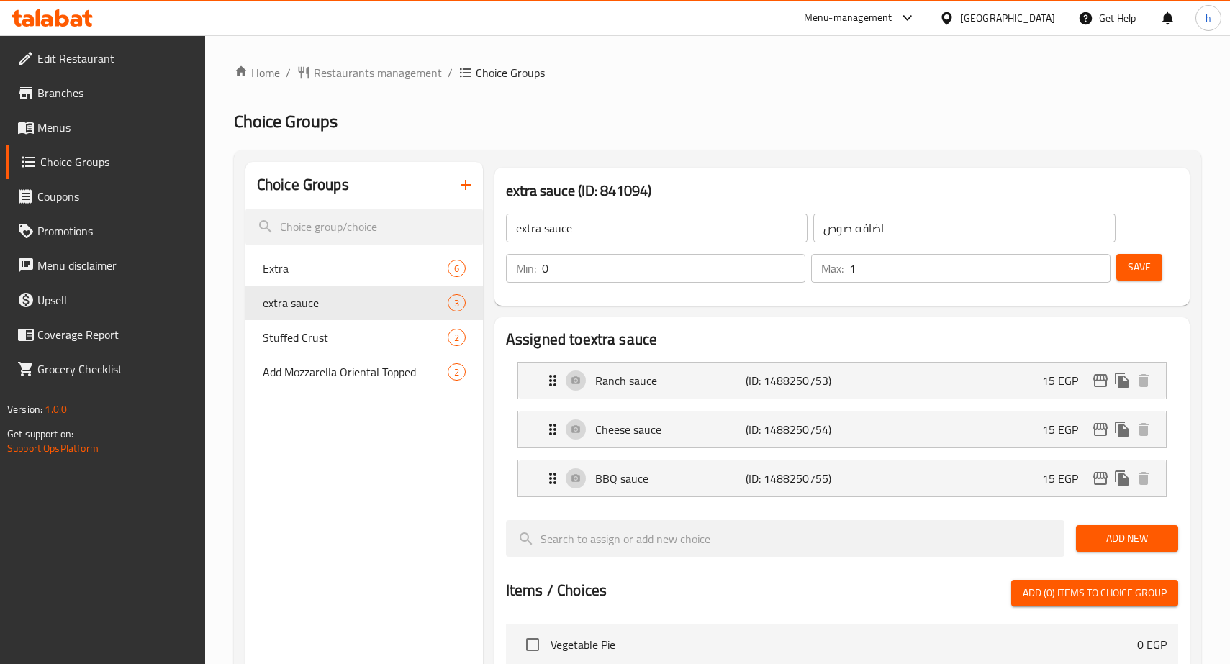
click at [345, 64] on span "Restaurants management" at bounding box center [378, 72] width 128 height 17
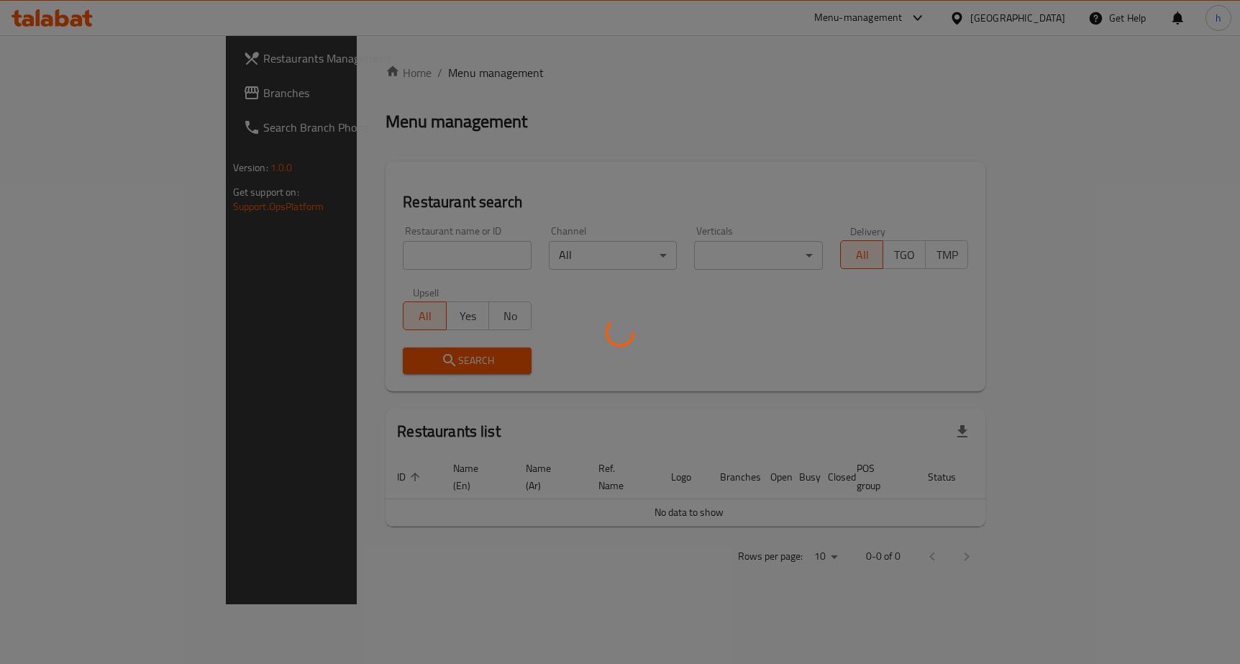
click at [338, 78] on div at bounding box center [620, 332] width 1240 height 664
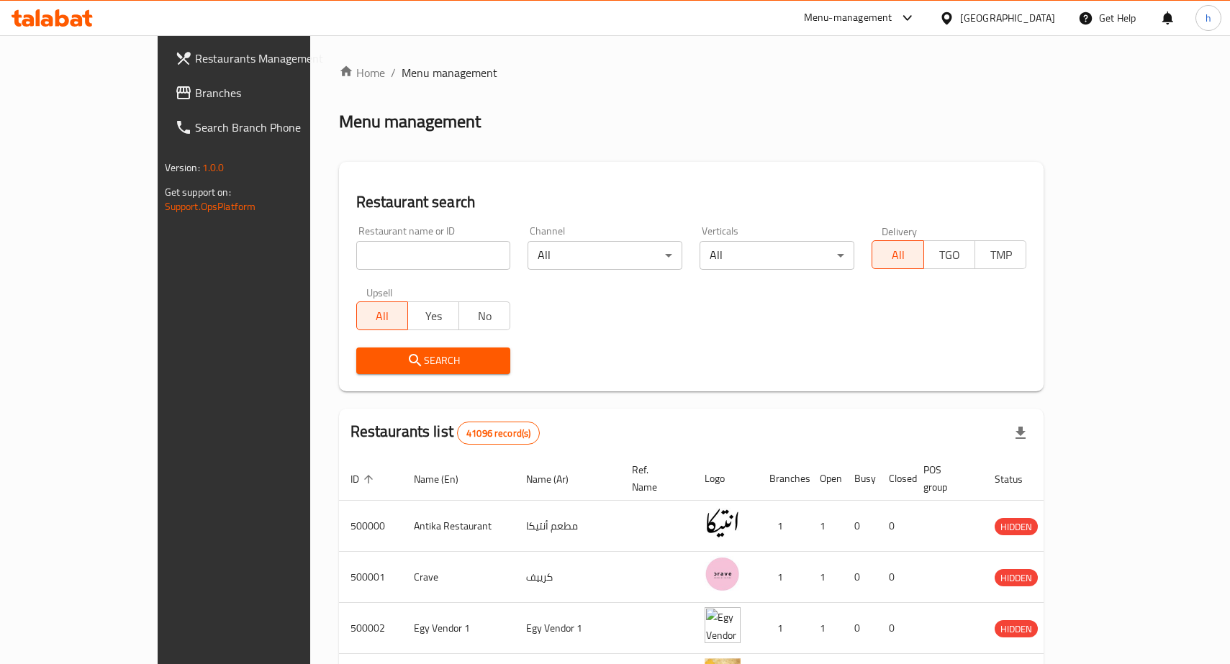
click at [195, 98] on span "Branches" at bounding box center [273, 92] width 156 height 17
